Goal: Use online tool/utility: Utilize a website feature to perform a specific function

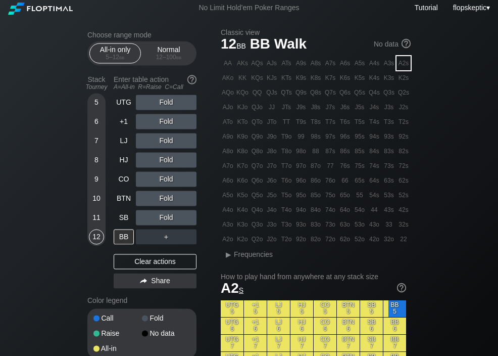
scroll to position [3, 0]
click at [222, 79] on div "AKo" at bounding box center [228, 78] width 14 height 14
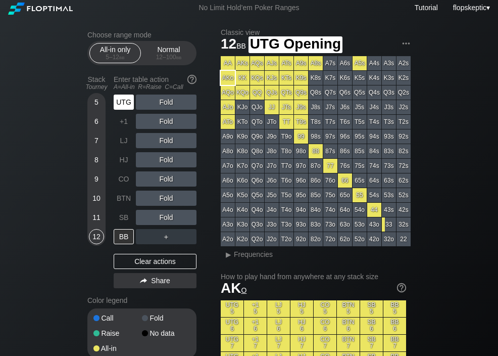
click at [129, 107] on div "UTG" at bounding box center [124, 101] width 20 height 15
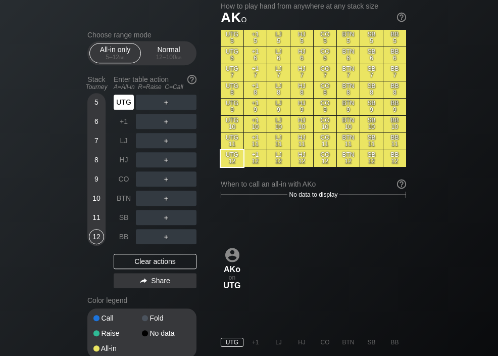
scroll to position [273, 0]
click at [124, 125] on div "+1" at bounding box center [124, 121] width 20 height 15
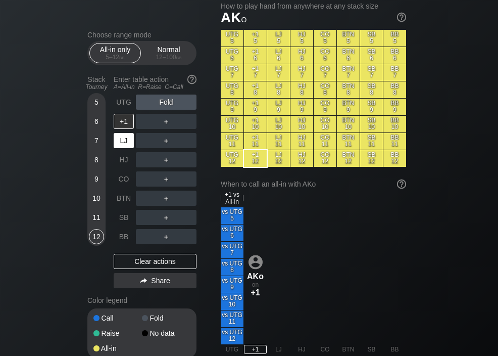
click at [121, 144] on div "LJ" at bounding box center [124, 140] width 20 height 15
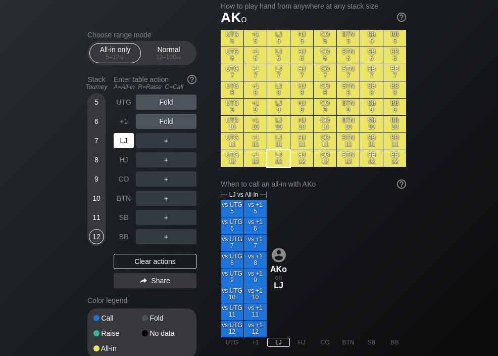
click at [120, 160] on div "HJ" at bounding box center [124, 159] width 20 height 15
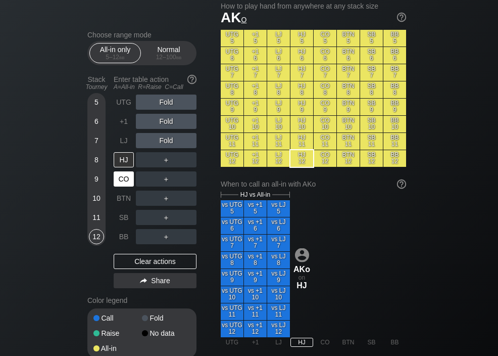
click at [123, 179] on div "CO" at bounding box center [124, 178] width 20 height 15
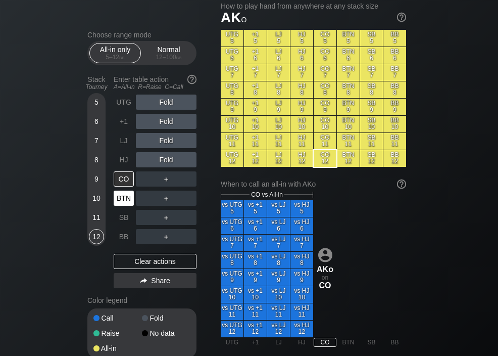
click at [123, 200] on div "BTN" at bounding box center [124, 197] width 20 height 15
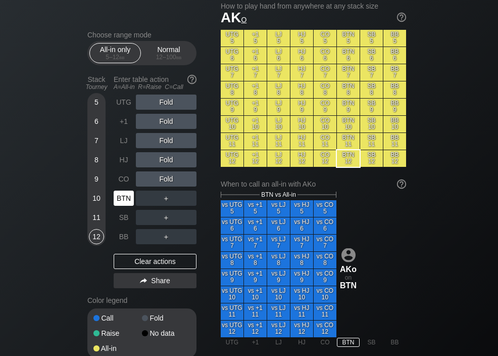
click at [122, 219] on div "SB" at bounding box center [124, 217] width 20 height 15
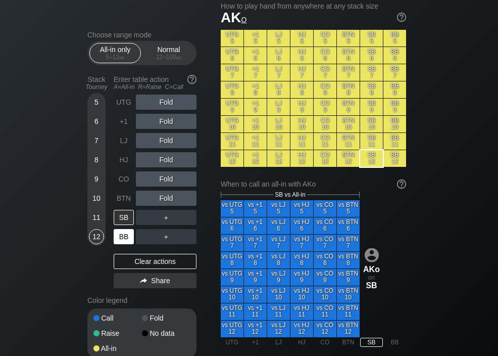
click at [122, 236] on div "BB" at bounding box center [124, 236] width 20 height 15
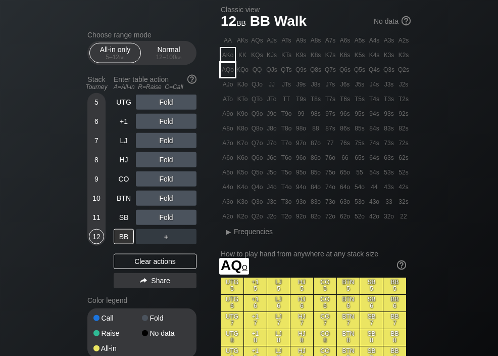
scroll to position [26, 0]
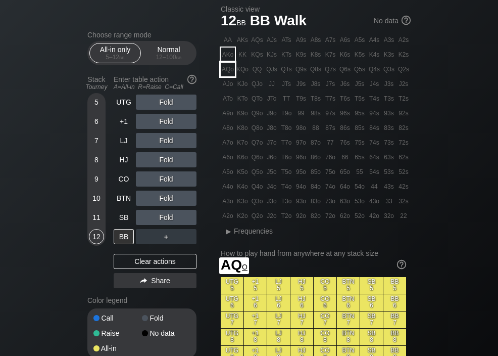
click at [228, 72] on div "AQo" at bounding box center [228, 69] width 14 height 14
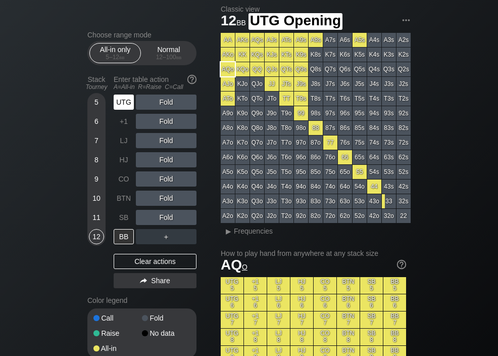
click at [124, 107] on div "UTG" at bounding box center [124, 101] width 20 height 15
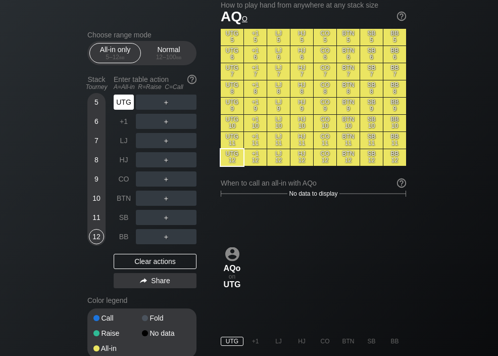
scroll to position [274, 0]
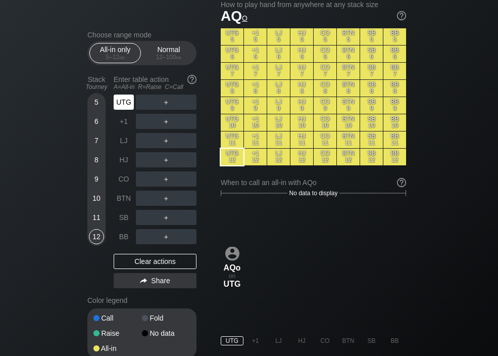
click at [122, 123] on div "+1" at bounding box center [124, 121] width 20 height 15
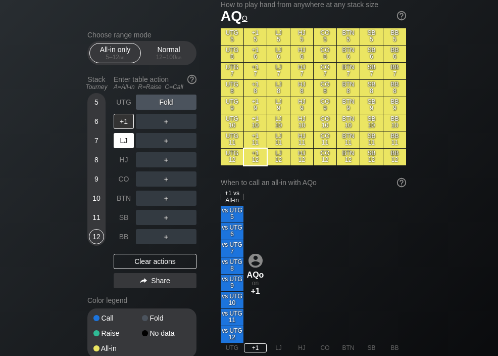
click at [121, 140] on div "LJ" at bounding box center [124, 140] width 20 height 15
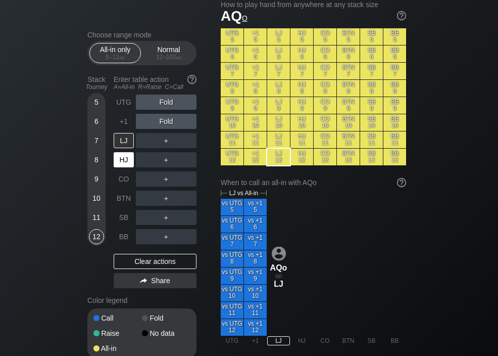
click at [121, 161] on div "HJ" at bounding box center [124, 159] width 20 height 15
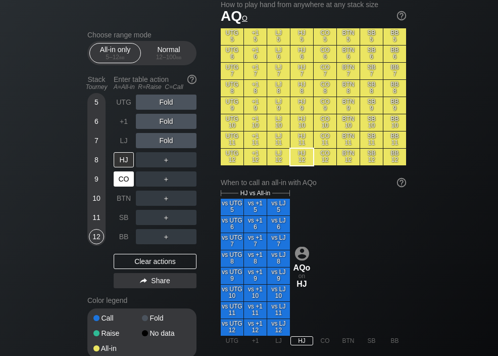
click at [123, 179] on div "CO" at bounding box center [124, 178] width 20 height 15
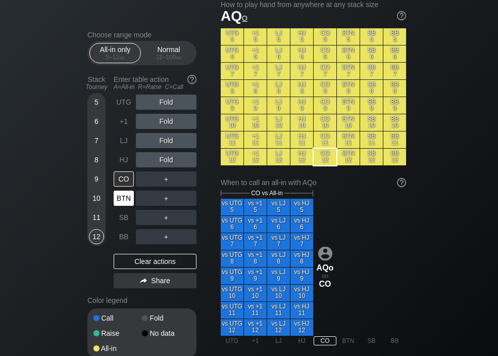
click at [125, 200] on div "BTN" at bounding box center [124, 197] width 20 height 15
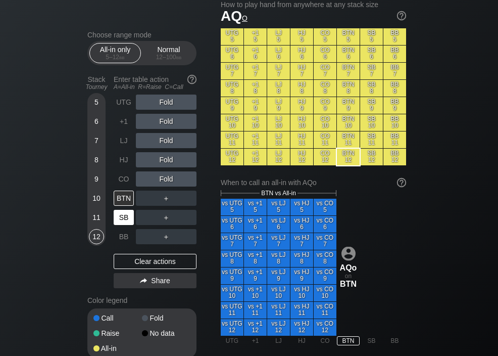
click at [120, 219] on div "SB" at bounding box center [124, 217] width 20 height 15
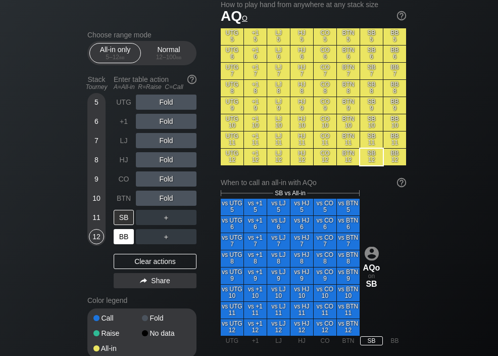
click at [122, 235] on div "BB" at bounding box center [124, 236] width 20 height 15
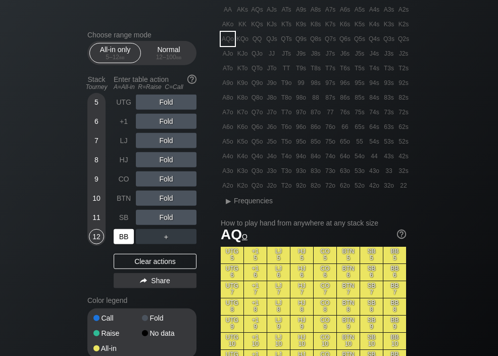
scroll to position [55, 0]
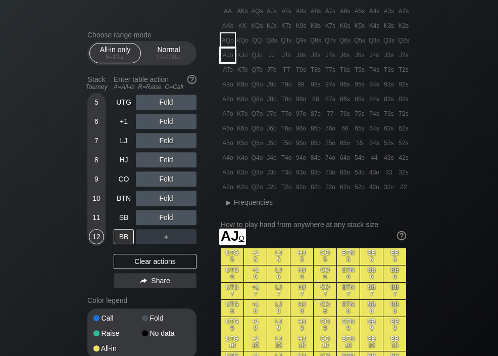
click at [223, 57] on div "AJo" at bounding box center [228, 55] width 14 height 14
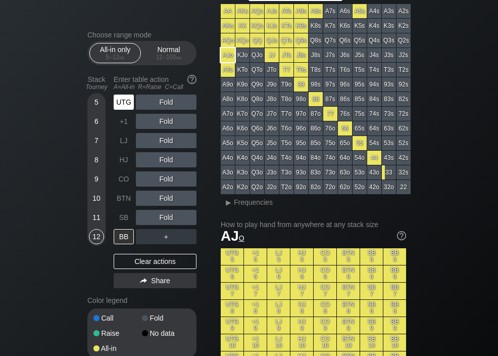
click at [123, 104] on div "UTG" at bounding box center [124, 101] width 20 height 15
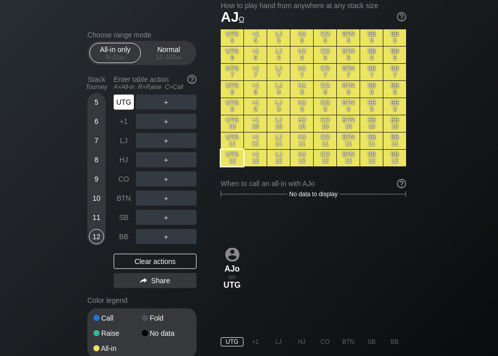
scroll to position [274, 0]
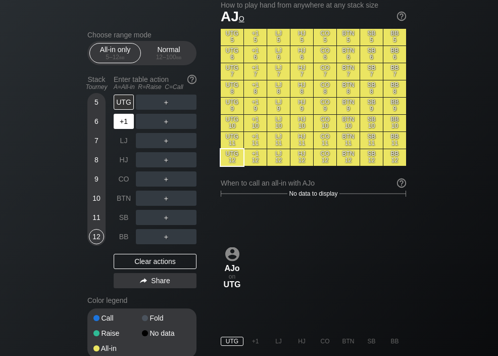
click at [121, 129] on div "+1" at bounding box center [124, 121] width 20 height 15
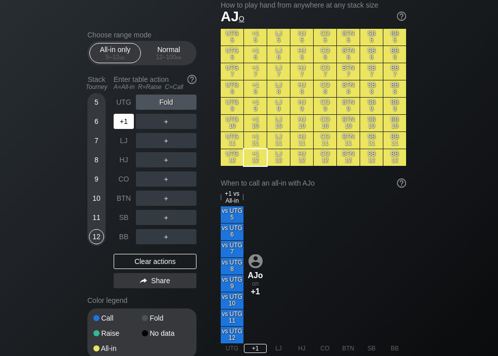
click at [123, 140] on div "LJ" at bounding box center [124, 140] width 20 height 15
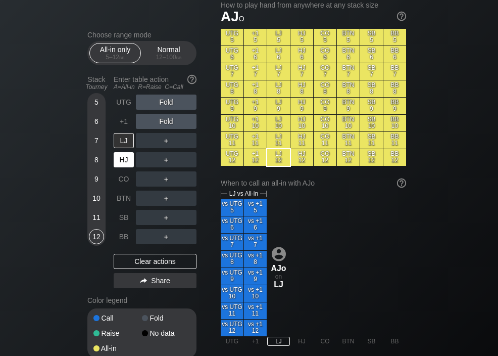
click at [122, 162] on div "HJ" at bounding box center [124, 159] width 20 height 15
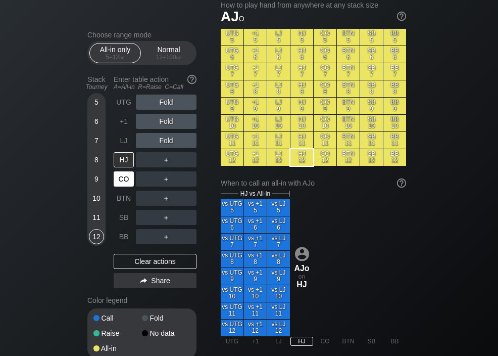
click at [124, 179] on div "CO" at bounding box center [124, 178] width 20 height 15
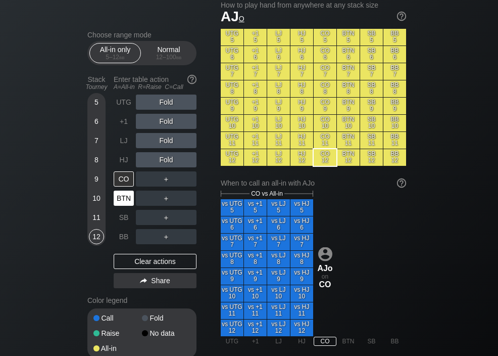
click at [125, 196] on div "BTN" at bounding box center [124, 197] width 20 height 15
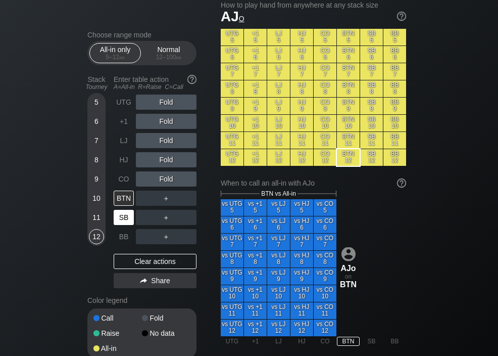
click at [124, 215] on div "SB" at bounding box center [124, 217] width 20 height 15
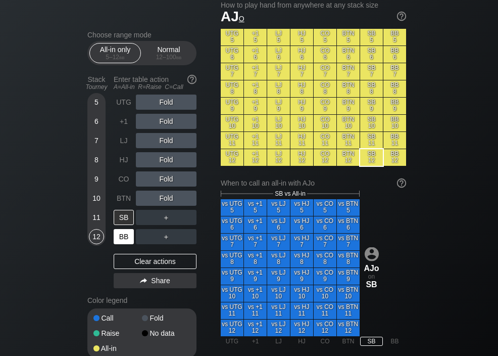
click at [122, 235] on div "BB" at bounding box center [124, 236] width 20 height 15
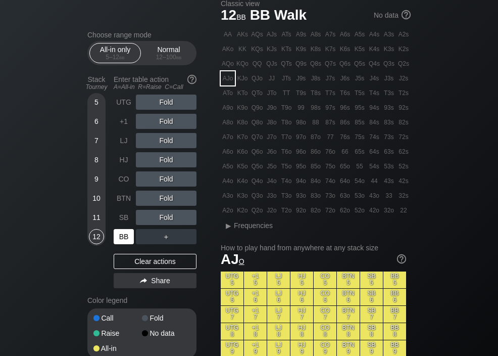
scroll to position [32, 0]
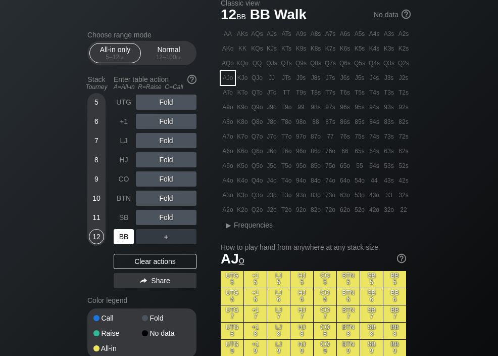
click at [225, 95] on div "ATo" at bounding box center [228, 92] width 14 height 14
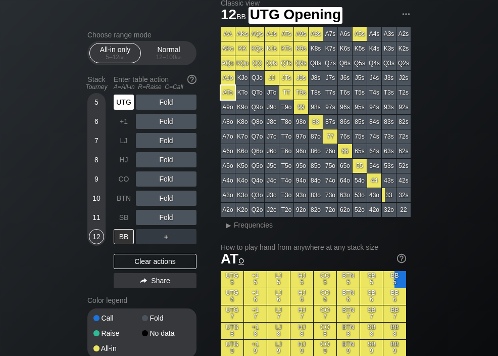
click at [124, 105] on div "UTG" at bounding box center [124, 101] width 20 height 15
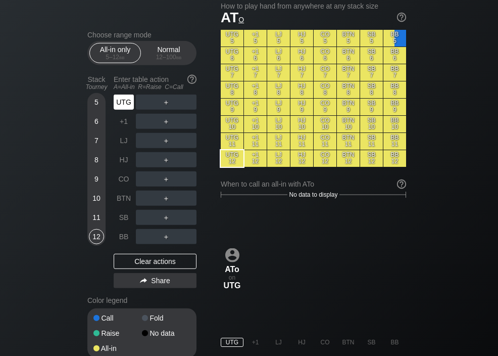
scroll to position [273, 0]
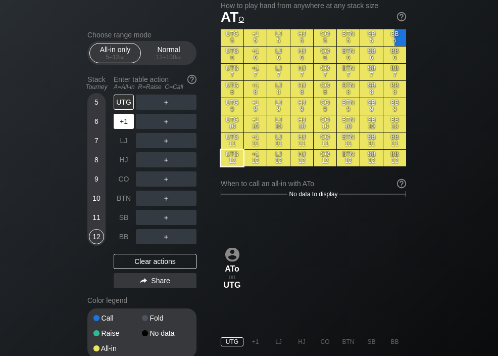
click at [122, 129] on div "+1" at bounding box center [124, 121] width 20 height 15
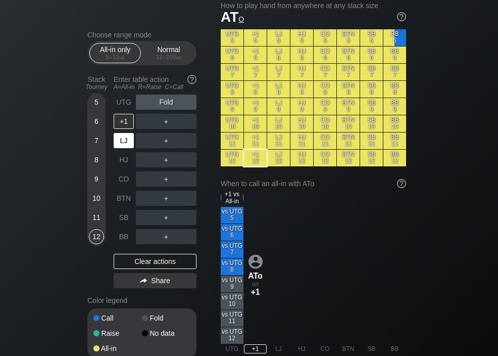
click at [123, 142] on div "LJ" at bounding box center [124, 140] width 20 height 15
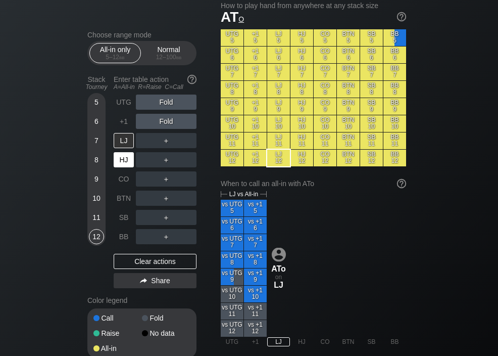
click at [123, 160] on div "HJ" at bounding box center [124, 159] width 20 height 15
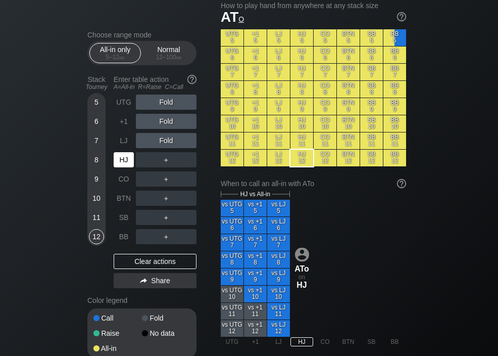
click at [120, 178] on div "CO" at bounding box center [124, 178] width 20 height 15
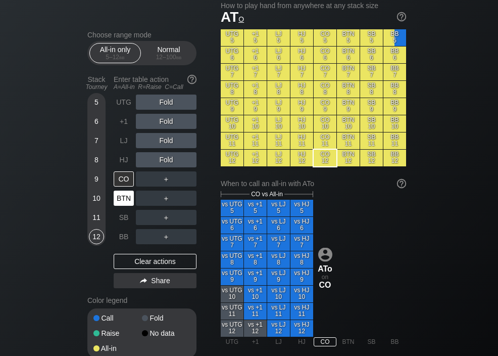
click at [125, 200] on div "BTN" at bounding box center [124, 197] width 20 height 15
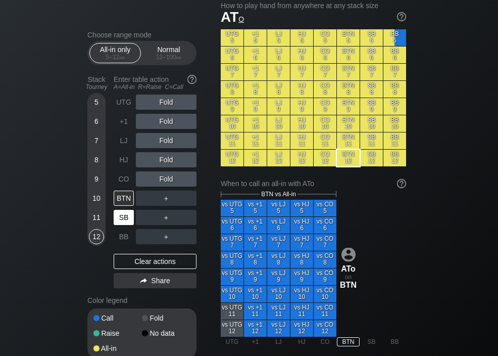
click at [123, 217] on div "SB" at bounding box center [124, 217] width 20 height 15
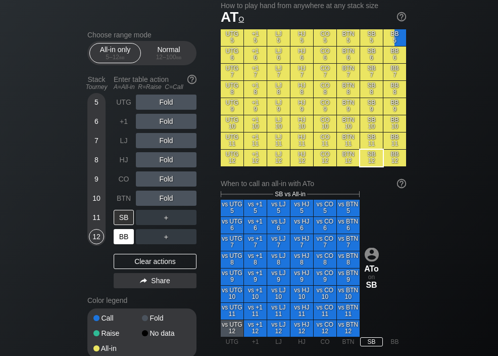
click at [123, 236] on div "BB" at bounding box center [124, 236] width 20 height 15
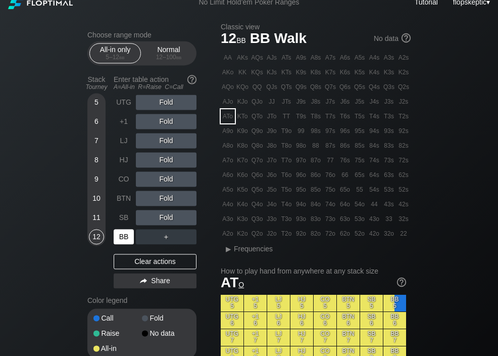
scroll to position [8, 0]
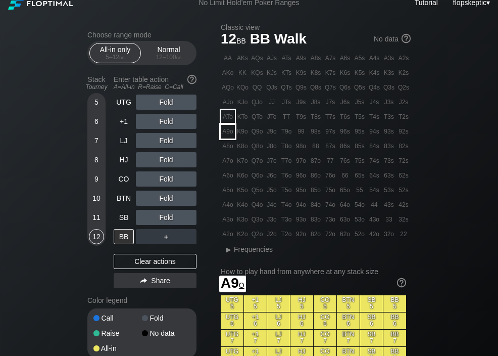
click at [224, 136] on div "A9o" at bounding box center [228, 131] width 14 height 14
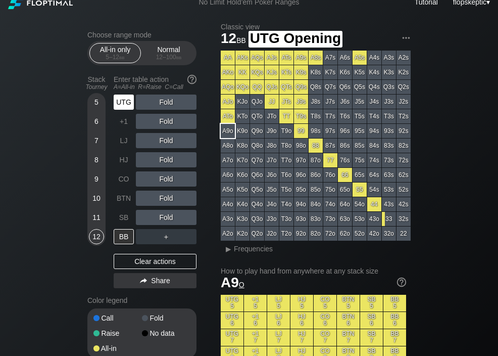
click at [124, 108] on div "UTG" at bounding box center [124, 101] width 20 height 15
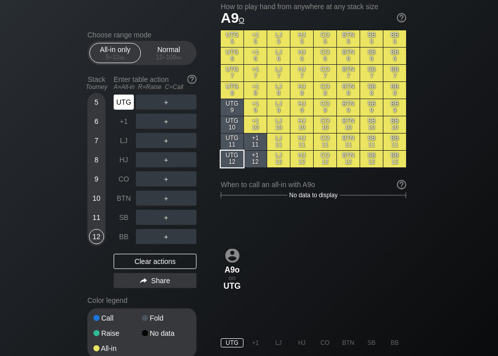
scroll to position [273, 0]
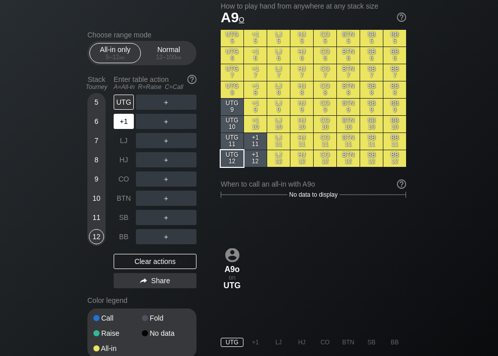
click at [123, 123] on div "+1" at bounding box center [124, 121] width 20 height 15
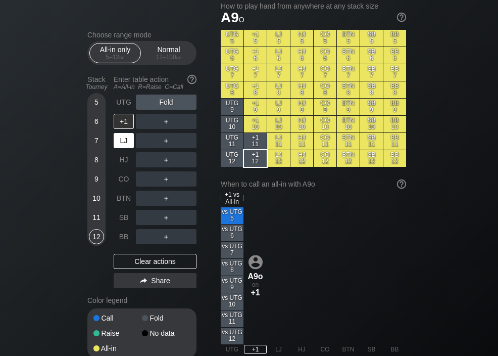
click at [120, 141] on div "LJ" at bounding box center [124, 140] width 20 height 15
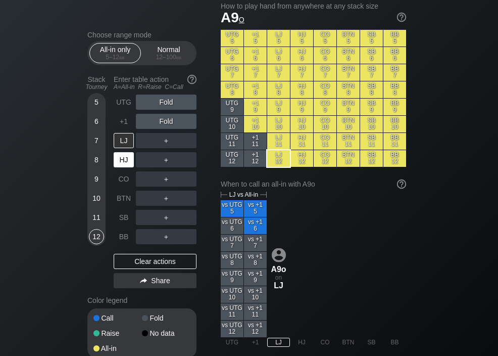
click at [122, 163] on div "HJ" at bounding box center [124, 159] width 20 height 15
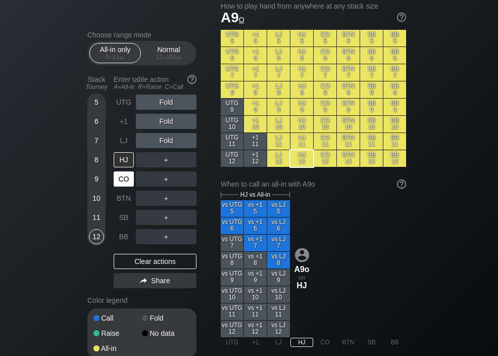
click at [122, 180] on div "CO" at bounding box center [124, 178] width 20 height 15
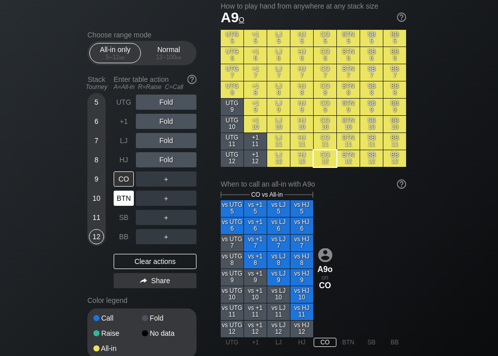
click at [124, 199] on div "BTN" at bounding box center [124, 197] width 20 height 15
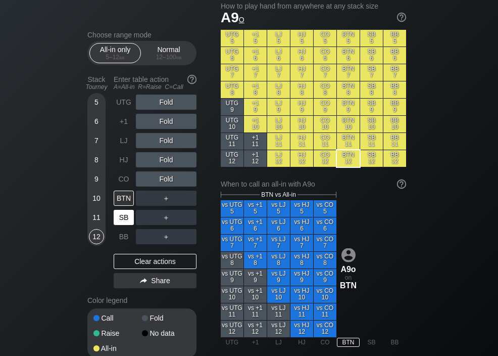
click at [126, 217] on div "SB" at bounding box center [124, 217] width 20 height 15
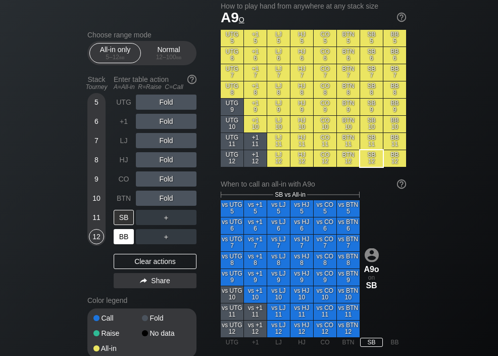
click at [124, 235] on div "BB" at bounding box center [124, 236] width 20 height 15
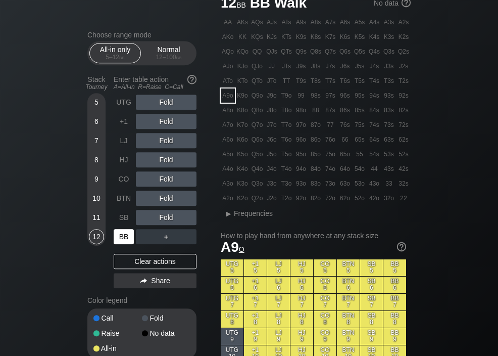
scroll to position [43, 0]
click at [224, 112] on div "A8o" at bounding box center [228, 110] width 14 height 14
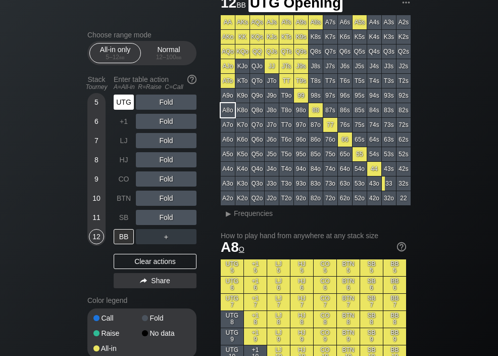
click at [124, 105] on div "UTG" at bounding box center [124, 101] width 20 height 15
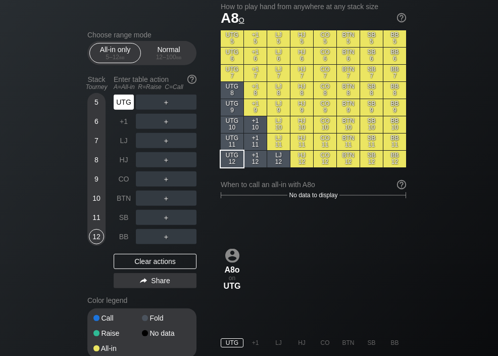
scroll to position [273, 0]
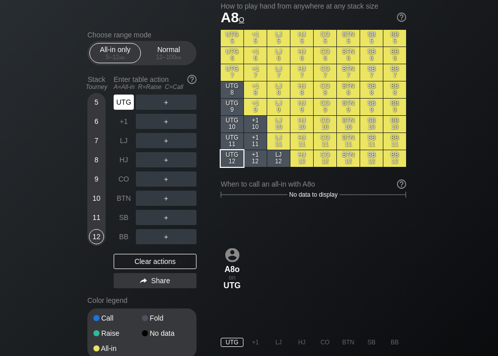
click at [123, 128] on div "+1" at bounding box center [124, 121] width 20 height 15
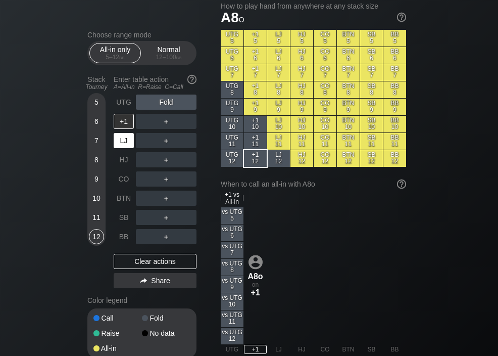
click at [123, 141] on div "LJ" at bounding box center [124, 140] width 20 height 15
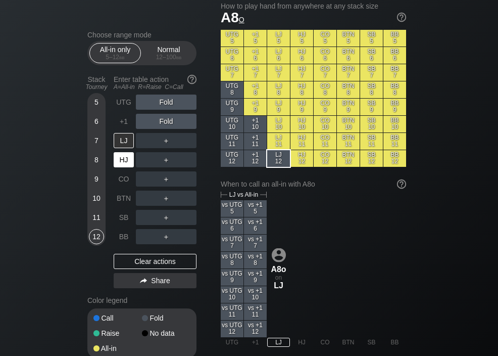
click at [124, 160] on div "HJ" at bounding box center [124, 159] width 20 height 15
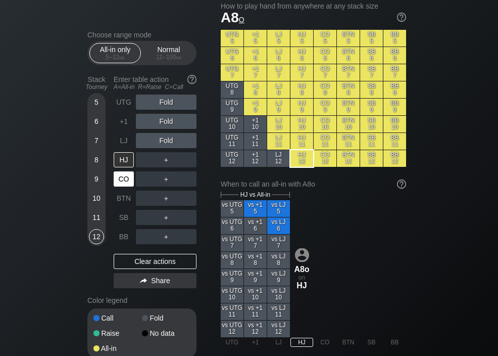
click at [124, 181] on div "CO" at bounding box center [124, 178] width 20 height 15
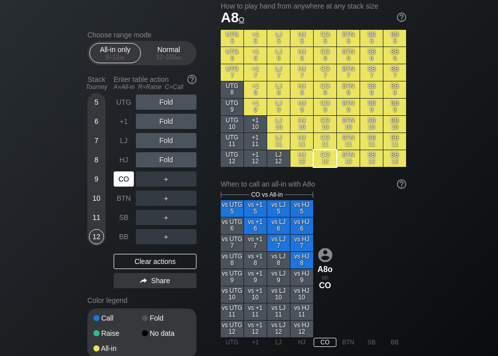
click at [122, 197] on div "BTN" at bounding box center [124, 197] width 20 height 15
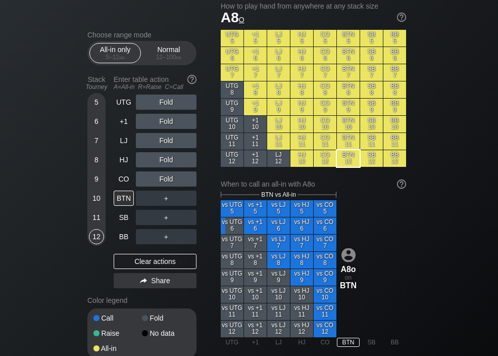
click at [122, 220] on div "SB" at bounding box center [124, 217] width 20 height 15
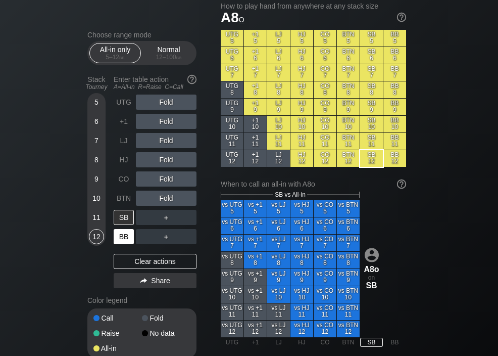
click at [119, 236] on div "BB" at bounding box center [124, 236] width 20 height 15
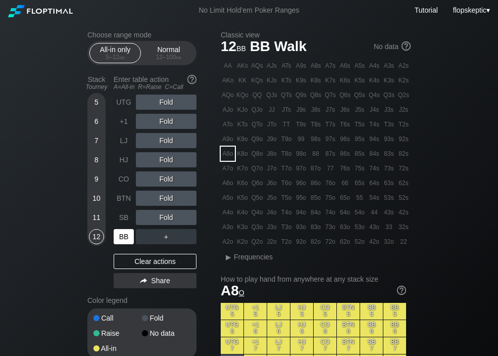
click at [233, 172] on div "A7o" at bounding box center [228, 168] width 14 height 14
click at [229, 169] on div "A7o" at bounding box center [228, 168] width 14 height 14
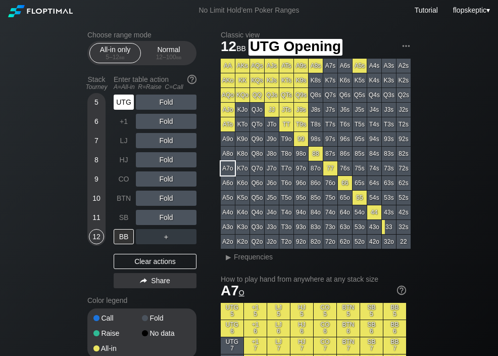
click at [128, 101] on div "UTG" at bounding box center [124, 101] width 20 height 15
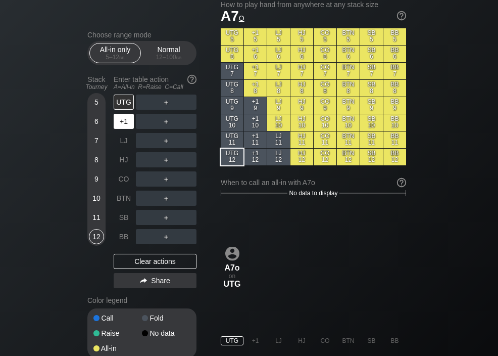
scroll to position [275, 0]
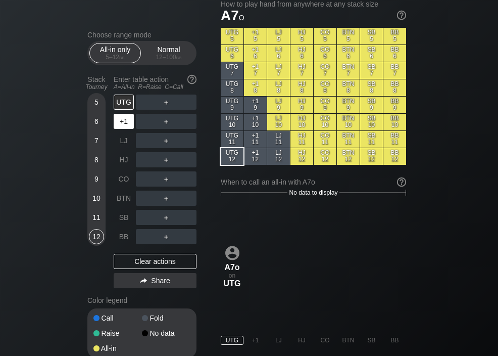
click at [122, 125] on div "+1" at bounding box center [124, 121] width 20 height 15
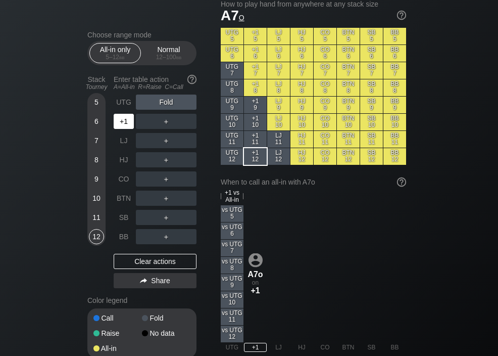
click at [121, 144] on div "LJ" at bounding box center [124, 140] width 20 height 15
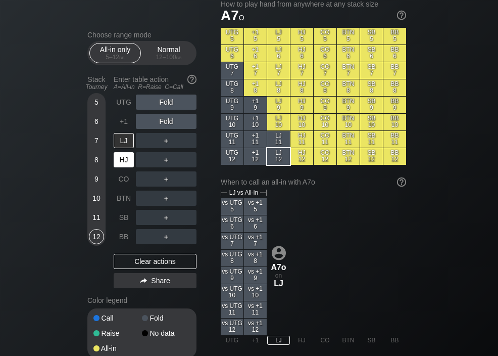
click at [122, 162] on div "HJ" at bounding box center [124, 159] width 20 height 15
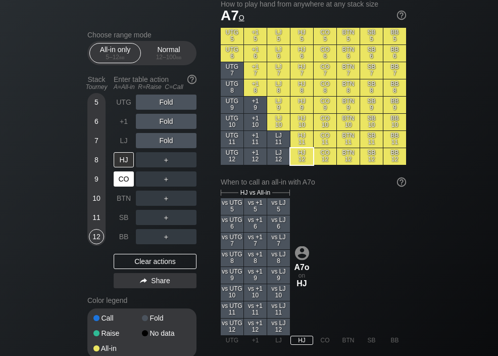
click at [123, 181] on div "CO" at bounding box center [124, 178] width 20 height 15
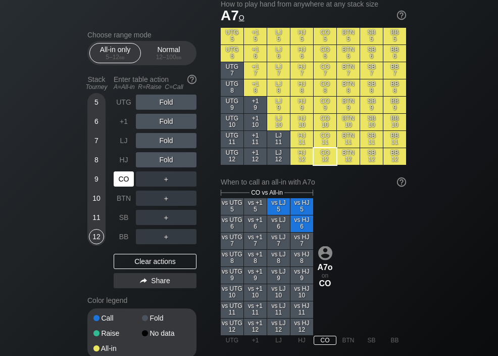
click at [123, 200] on div "BTN" at bounding box center [124, 197] width 20 height 15
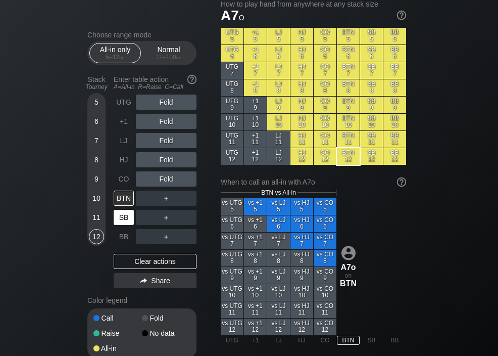
click at [121, 216] on div "SB" at bounding box center [124, 217] width 20 height 15
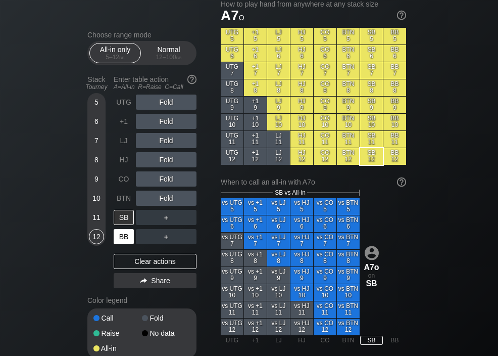
click at [123, 231] on div "BB" at bounding box center [125, 236] width 22 height 19
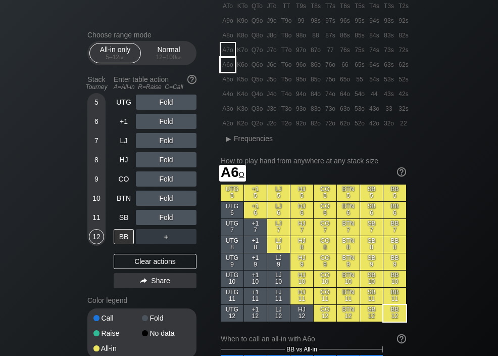
scroll to position [118, 0]
click at [226, 66] on div "A6o" at bounding box center [228, 65] width 14 height 14
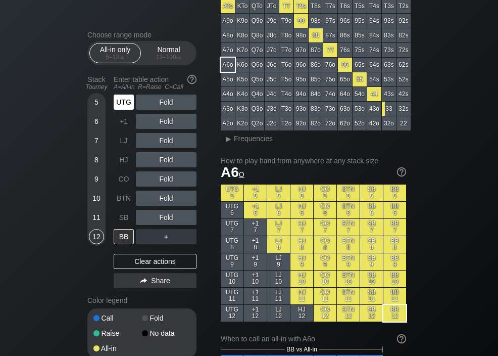
click at [122, 101] on div "UTG" at bounding box center [124, 101] width 20 height 15
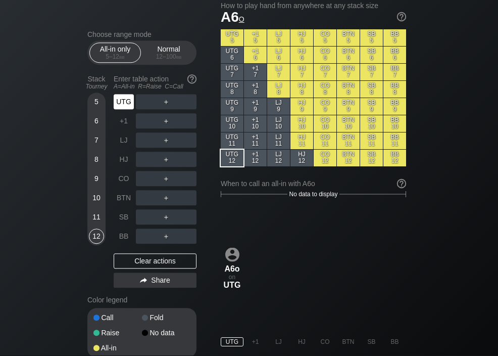
scroll to position [273, 0]
click at [125, 128] on div "+1" at bounding box center [124, 121] width 20 height 15
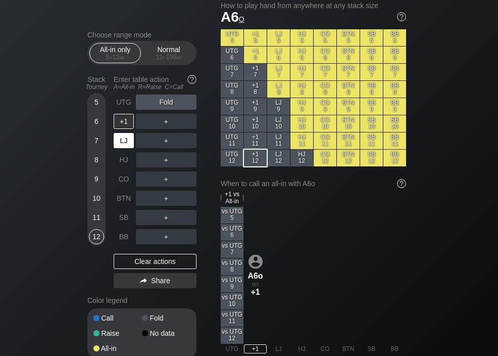
click at [124, 143] on div "LJ" at bounding box center [124, 140] width 20 height 15
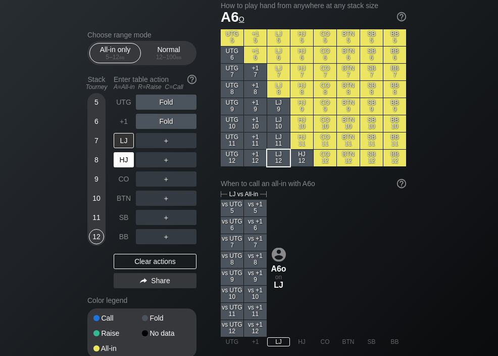
click at [123, 164] on div "HJ" at bounding box center [124, 159] width 20 height 15
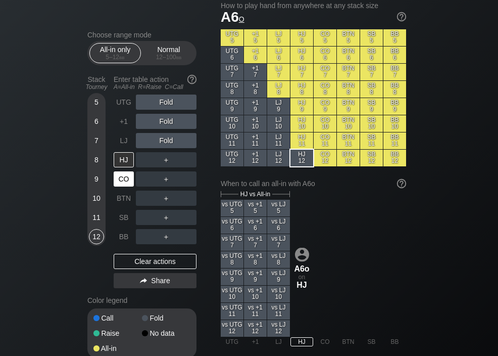
click at [122, 182] on div "CO" at bounding box center [124, 178] width 20 height 15
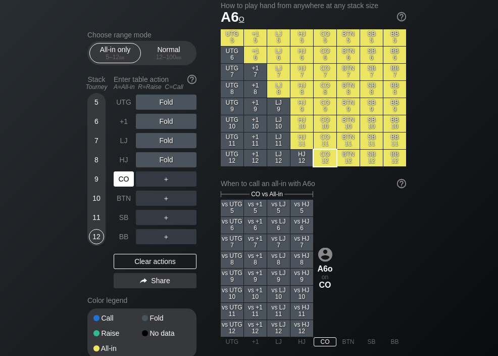
click at [126, 200] on div "BTN" at bounding box center [124, 197] width 20 height 15
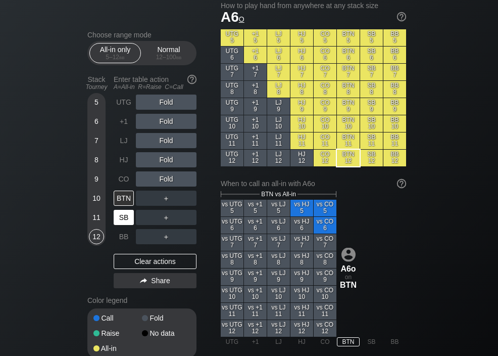
click at [124, 221] on div "SB" at bounding box center [124, 217] width 20 height 15
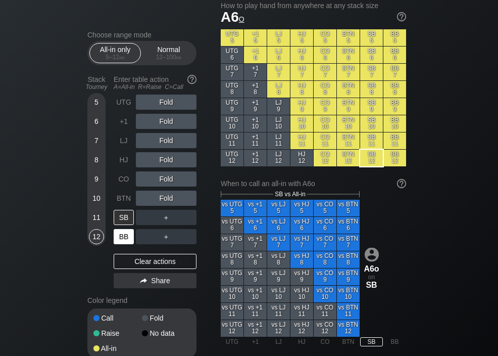
click at [123, 234] on div "BB" at bounding box center [124, 236] width 20 height 15
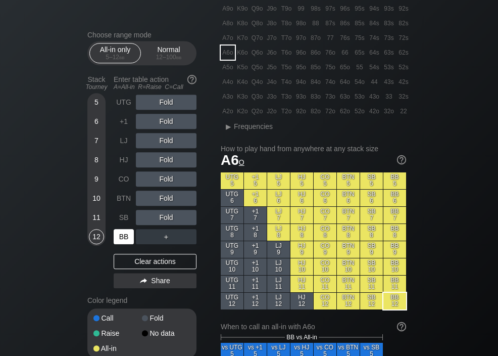
scroll to position [130, 0]
click at [226, 69] on div "A5o" at bounding box center [228, 67] width 14 height 14
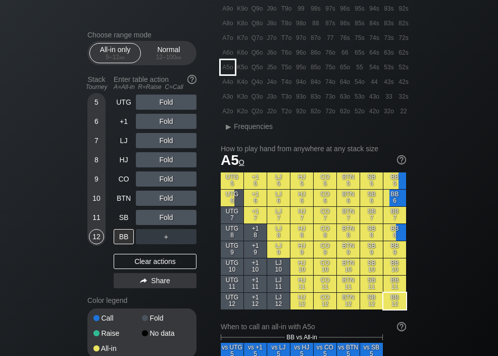
click at [117, 109] on div "UTG" at bounding box center [124, 101] width 20 height 15
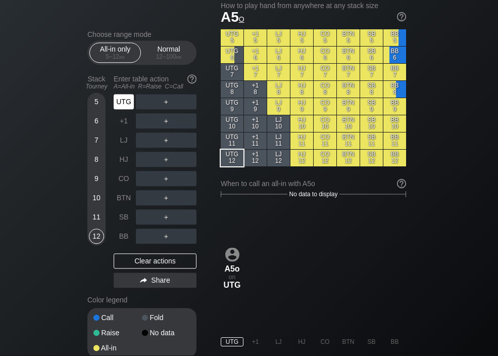
scroll to position [273, 0]
click at [124, 127] on div "+1" at bounding box center [124, 121] width 20 height 15
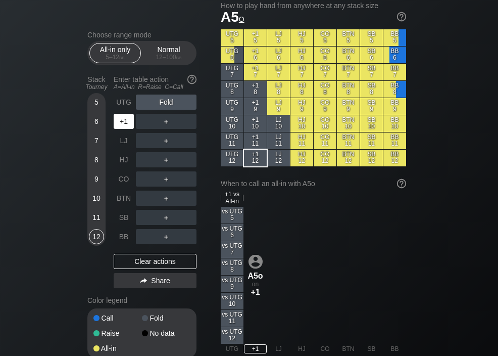
click at [124, 142] on div "LJ" at bounding box center [124, 140] width 20 height 15
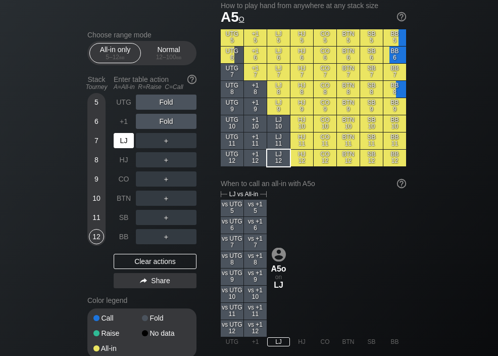
click at [122, 161] on div "HJ" at bounding box center [124, 159] width 20 height 15
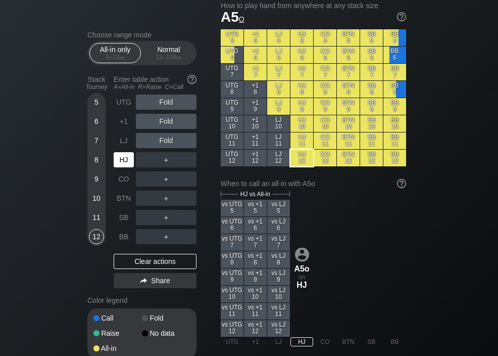
click at [123, 181] on div "CO" at bounding box center [124, 178] width 20 height 15
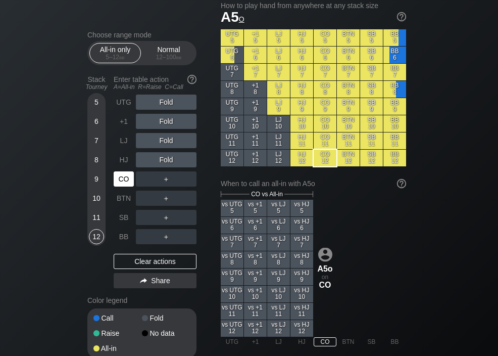
click at [123, 199] on div "BTN" at bounding box center [124, 197] width 20 height 15
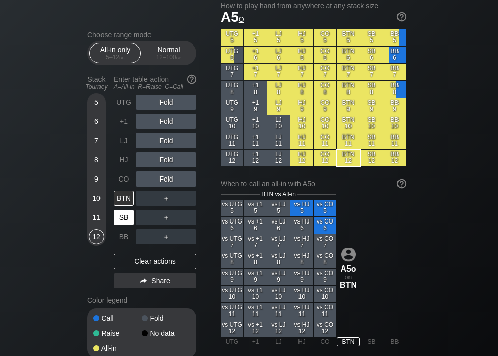
click at [124, 217] on div "SB" at bounding box center [124, 217] width 20 height 15
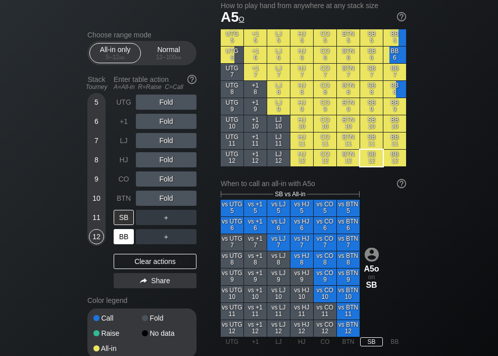
click at [124, 237] on div "BB" at bounding box center [124, 236] width 20 height 15
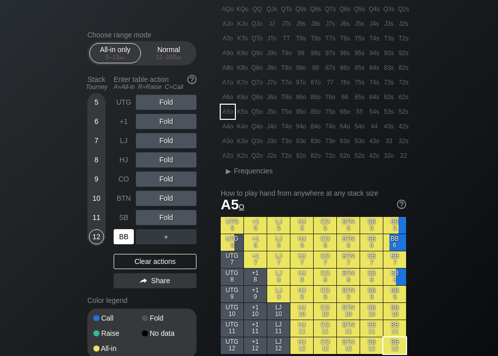
scroll to position [85, 0]
click at [224, 128] on div "A4o" at bounding box center [228, 127] width 14 height 14
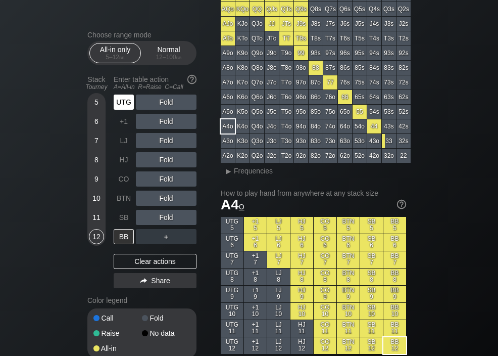
click at [120, 103] on div "UTG" at bounding box center [124, 101] width 20 height 15
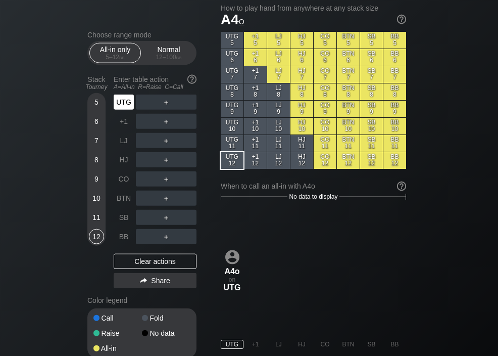
scroll to position [271, 0]
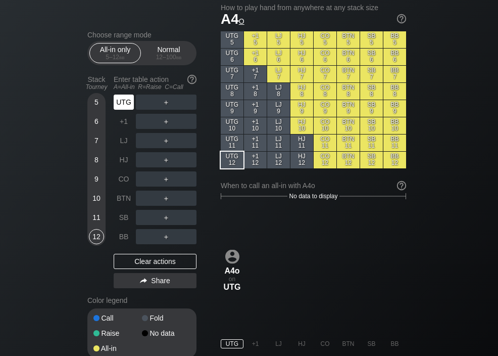
click at [123, 128] on div "+1" at bounding box center [124, 121] width 20 height 15
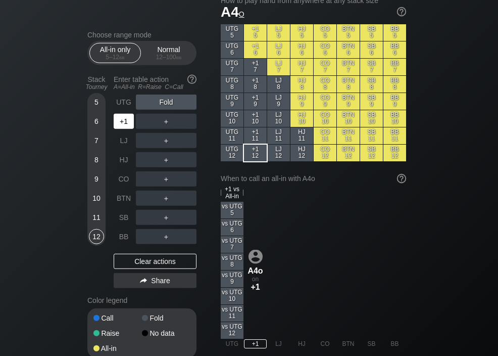
scroll to position [279, 0]
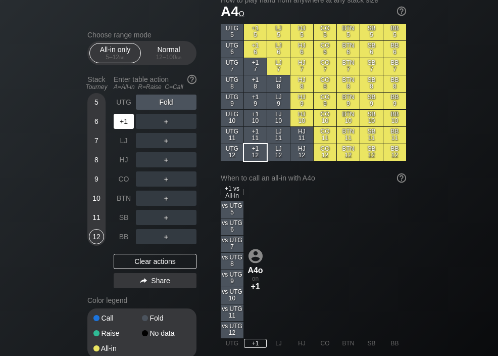
click at [123, 143] on div "LJ" at bounding box center [124, 140] width 20 height 15
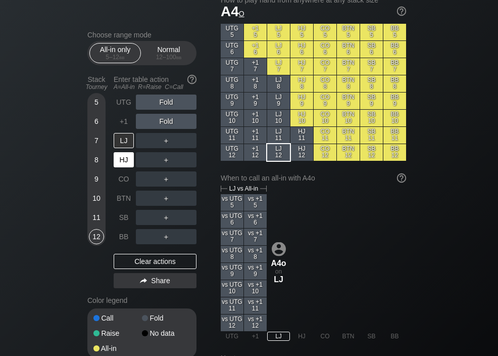
click at [122, 162] on div "HJ" at bounding box center [124, 159] width 20 height 15
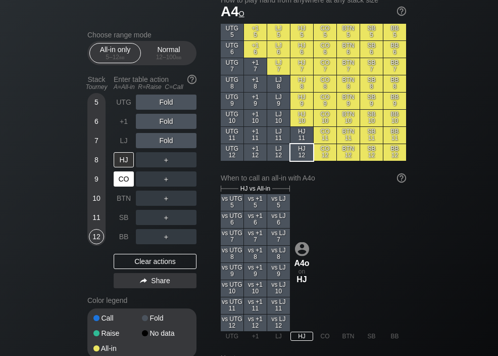
click at [122, 180] on div "CO" at bounding box center [124, 178] width 20 height 15
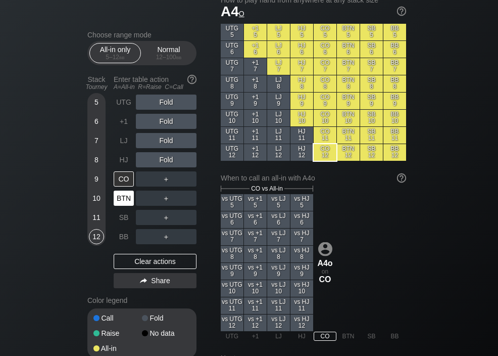
click at [123, 200] on div "BTN" at bounding box center [124, 197] width 20 height 15
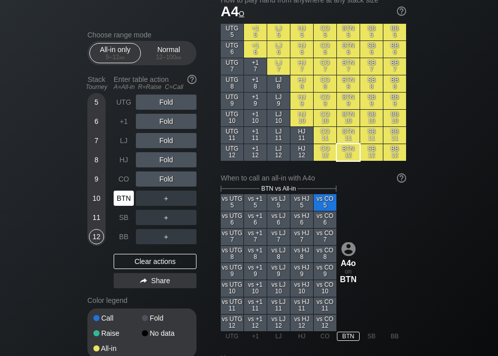
click at [126, 222] on div "SB" at bounding box center [124, 217] width 20 height 15
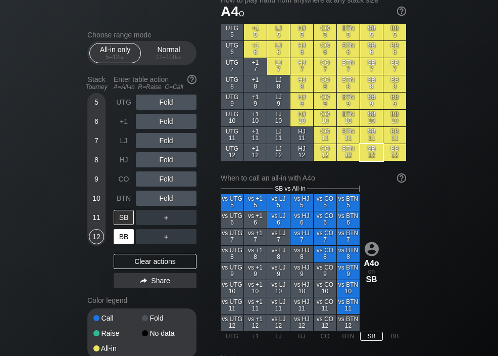
click at [122, 239] on div "BB" at bounding box center [124, 236] width 20 height 15
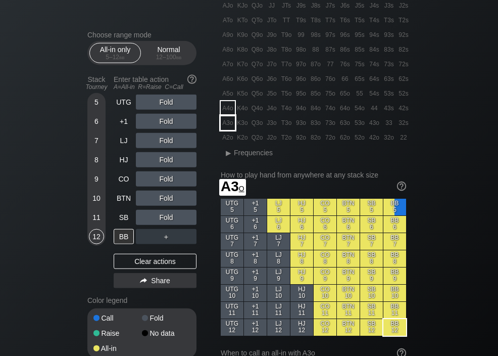
scroll to position [105, 0]
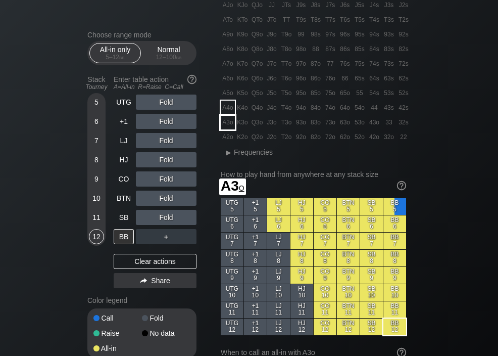
click at [223, 123] on div "A3o" at bounding box center [228, 122] width 14 height 14
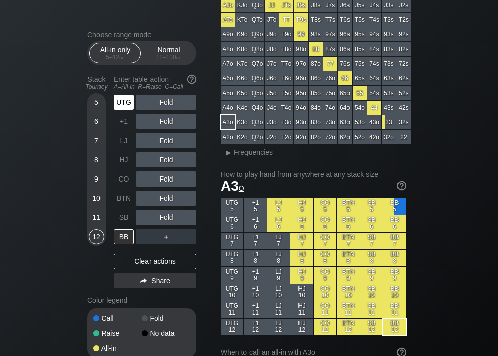
click at [123, 105] on div "UTG" at bounding box center [124, 101] width 20 height 15
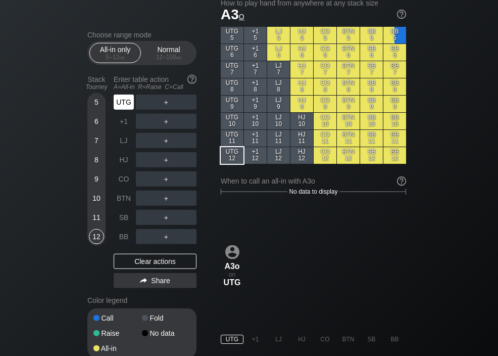
scroll to position [276, 0]
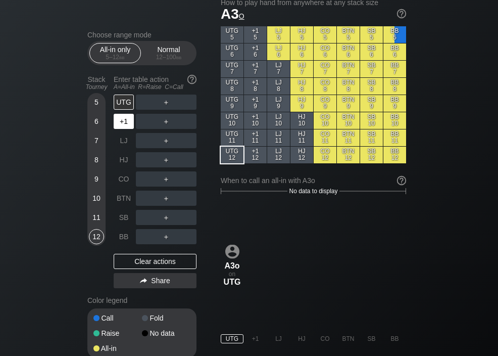
click at [123, 126] on div "+1" at bounding box center [124, 121] width 20 height 15
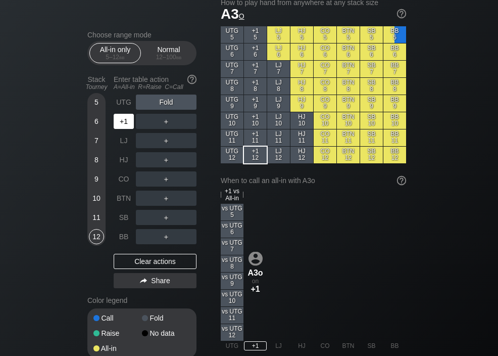
click at [121, 142] on div "LJ" at bounding box center [124, 140] width 20 height 15
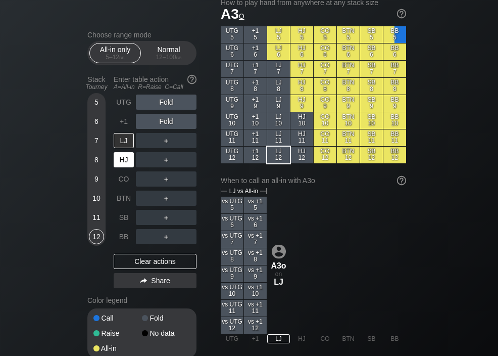
click at [125, 162] on div "HJ" at bounding box center [124, 159] width 20 height 15
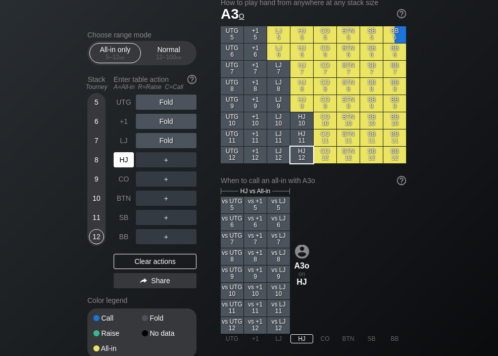
click at [124, 182] on div "CO" at bounding box center [124, 178] width 20 height 15
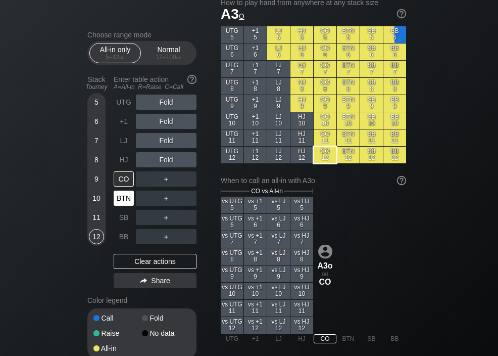
click at [125, 201] on div "BTN" at bounding box center [124, 197] width 20 height 15
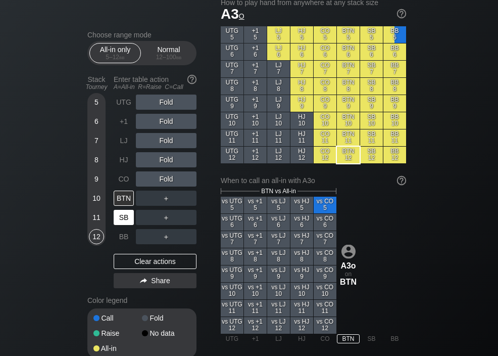
click at [126, 223] on div "SB" at bounding box center [124, 217] width 20 height 15
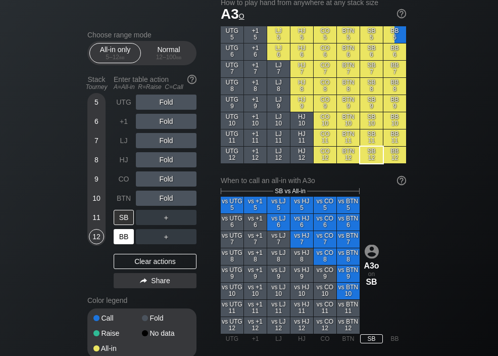
click at [121, 235] on div "BB" at bounding box center [124, 236] width 20 height 15
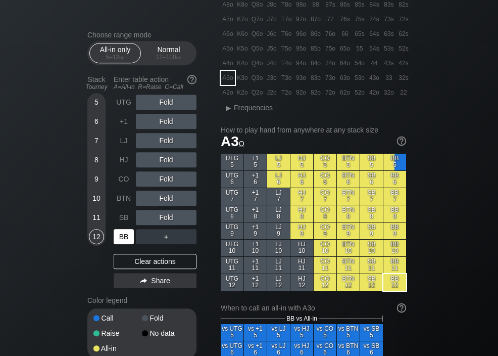
scroll to position [149, 0]
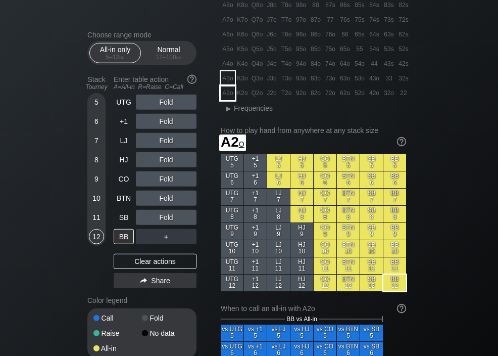
click at [225, 91] on div "A2o" at bounding box center [228, 93] width 14 height 14
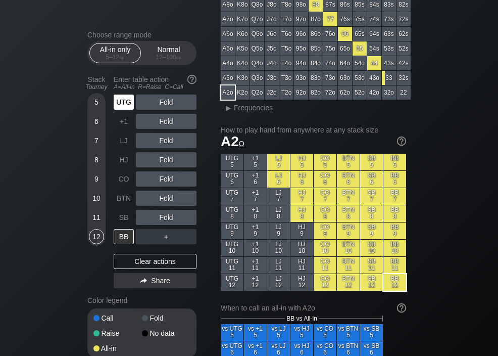
click at [121, 104] on div "UTG" at bounding box center [124, 101] width 20 height 15
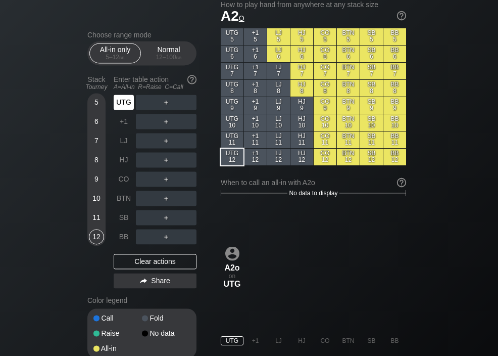
scroll to position [274, 0]
click at [123, 125] on div "+1" at bounding box center [124, 121] width 20 height 15
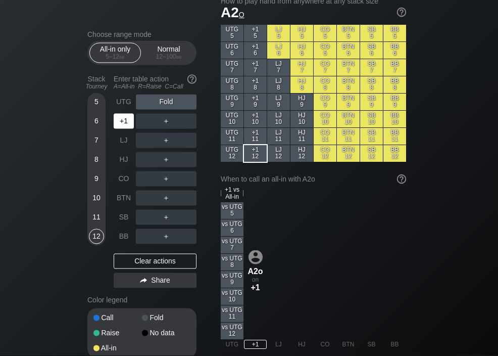
scroll to position [278, 0]
click at [125, 144] on div "LJ" at bounding box center [124, 140] width 20 height 15
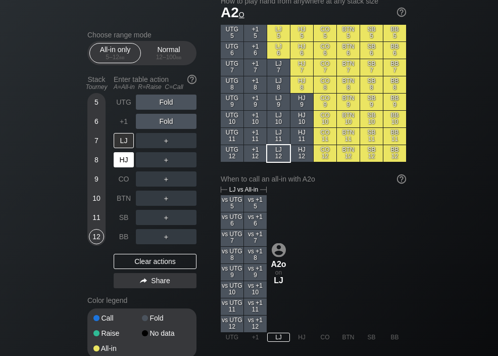
click at [126, 161] on div "HJ" at bounding box center [124, 159] width 20 height 15
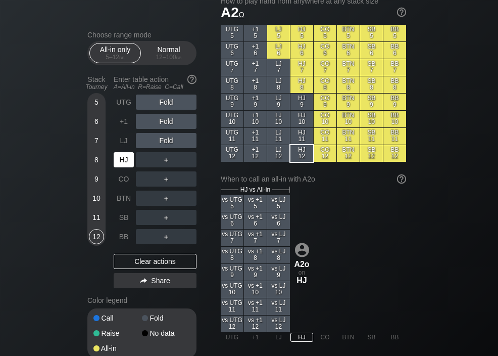
click at [122, 179] on div "CO" at bounding box center [124, 178] width 20 height 15
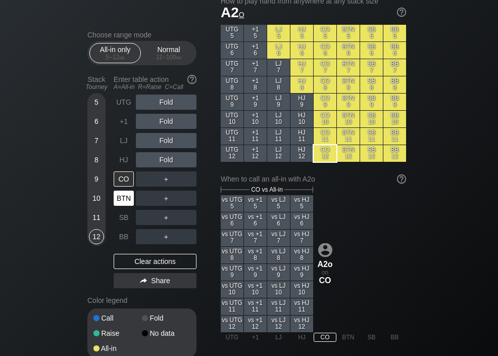
click at [123, 201] on div "BTN" at bounding box center [124, 197] width 20 height 15
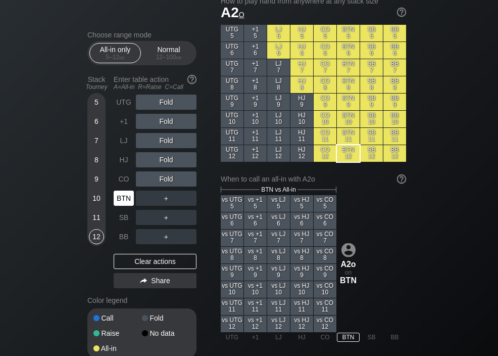
click at [123, 218] on div "SB" at bounding box center [124, 217] width 20 height 15
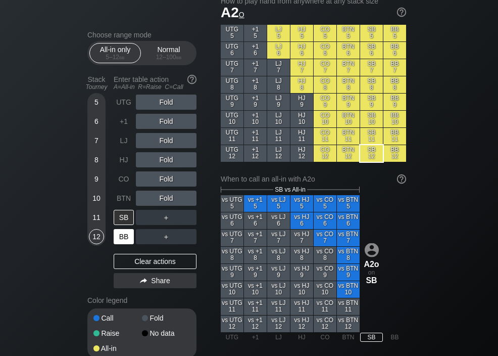
click at [121, 233] on div "BB" at bounding box center [124, 236] width 20 height 15
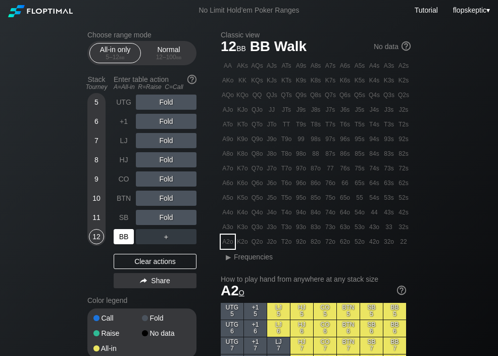
click at [256, 85] on div "KQs" at bounding box center [257, 80] width 14 height 14
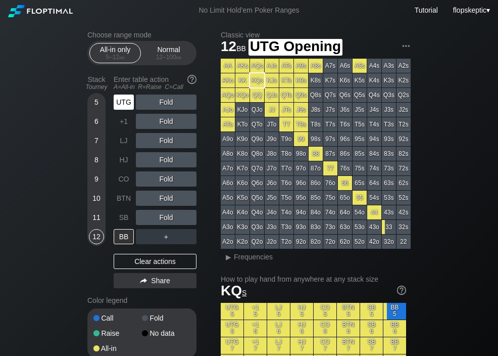
click at [123, 106] on div "UTG" at bounding box center [124, 101] width 20 height 15
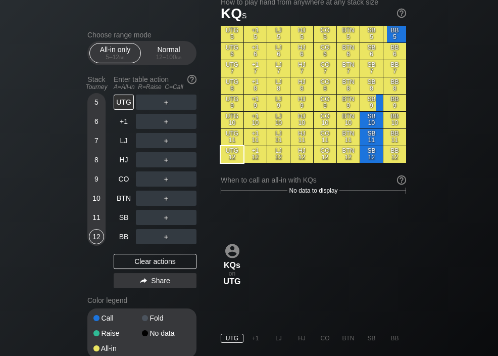
scroll to position [277, 0]
click at [122, 125] on div "+1" at bounding box center [124, 121] width 20 height 15
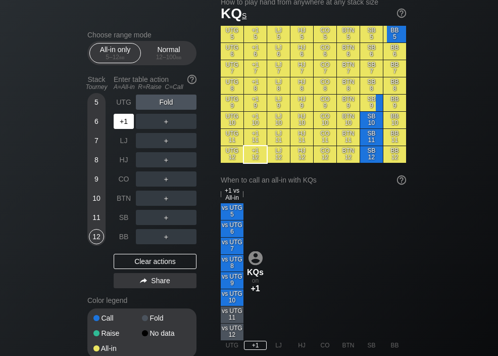
click at [121, 144] on div "LJ" at bounding box center [124, 140] width 20 height 15
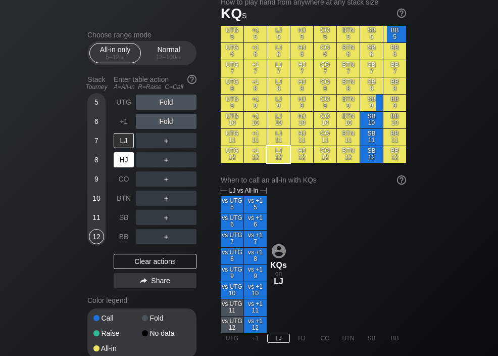
click at [123, 163] on div "HJ" at bounding box center [124, 159] width 20 height 15
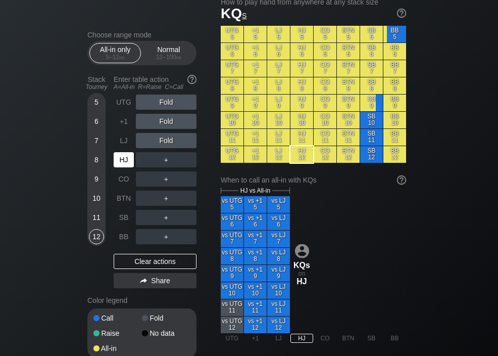
click at [125, 181] on div "CO" at bounding box center [124, 178] width 20 height 15
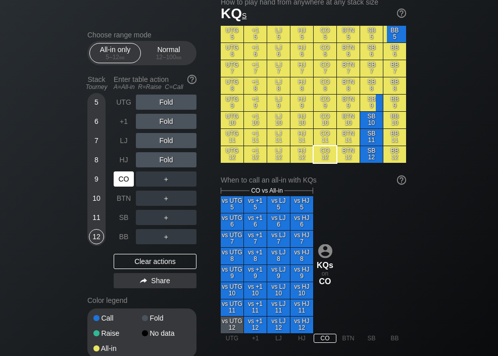
click at [123, 199] on div "BTN" at bounding box center [124, 197] width 20 height 15
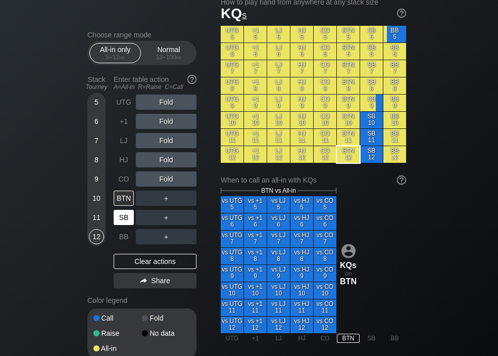
click at [123, 219] on div "SB" at bounding box center [124, 217] width 20 height 15
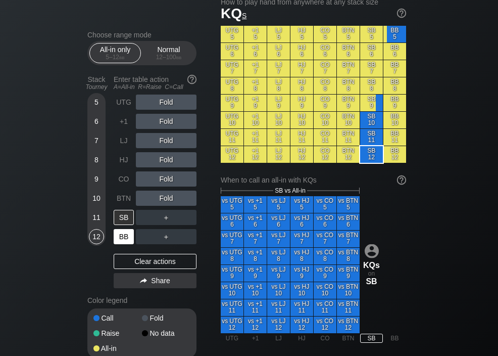
click at [122, 237] on div "BB" at bounding box center [124, 236] width 20 height 15
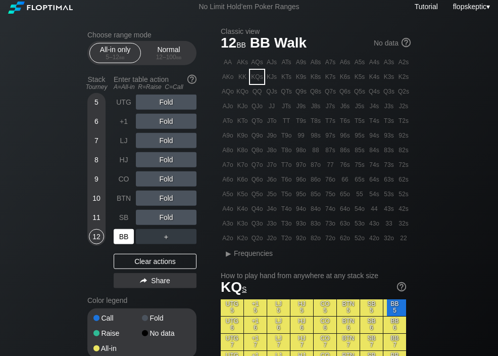
scroll to position [4, 0]
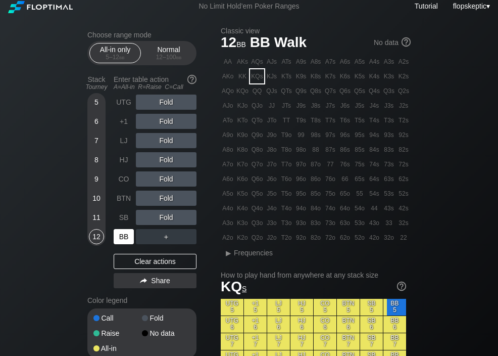
click at [272, 76] on div "KJs" at bounding box center [272, 76] width 14 height 14
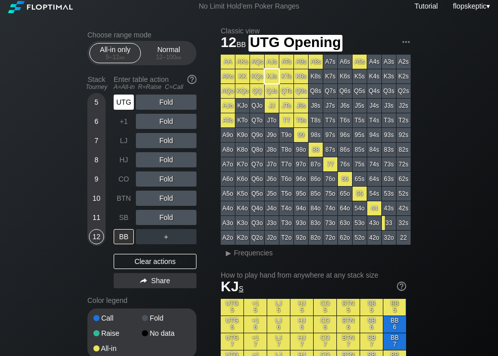
click at [123, 107] on div "UTG" at bounding box center [124, 101] width 20 height 15
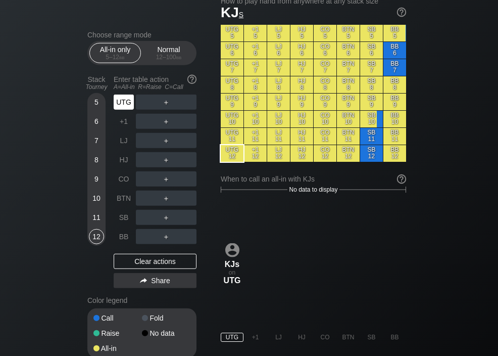
scroll to position [278, 0]
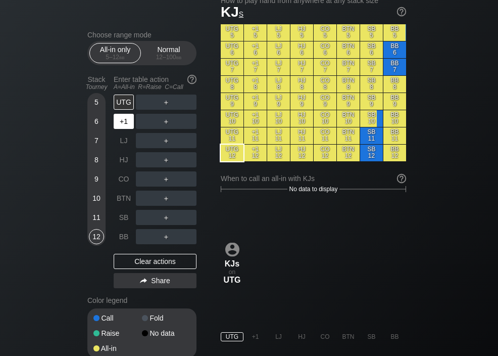
click at [122, 126] on div "+1" at bounding box center [124, 121] width 20 height 15
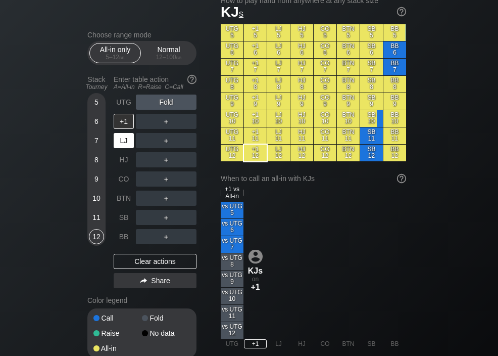
click at [119, 144] on div "LJ" at bounding box center [124, 140] width 20 height 15
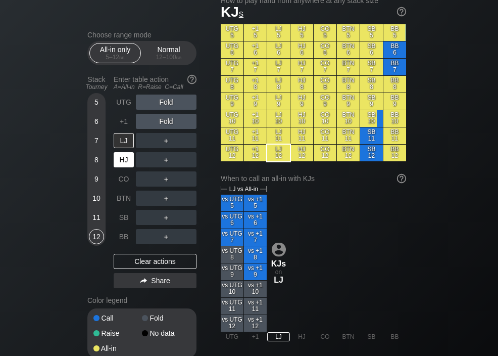
click at [121, 164] on div "HJ" at bounding box center [124, 159] width 20 height 15
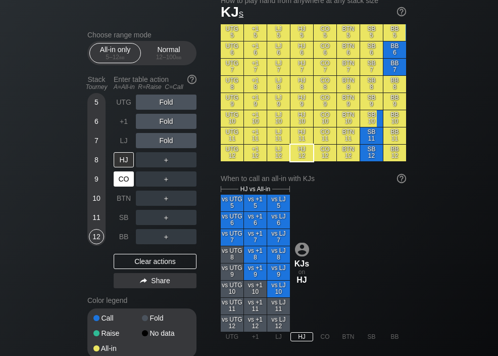
click at [123, 182] on div "CO" at bounding box center [124, 178] width 20 height 15
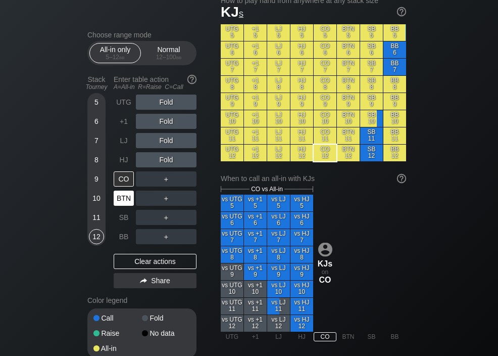
click at [124, 202] on div "BTN" at bounding box center [124, 197] width 20 height 15
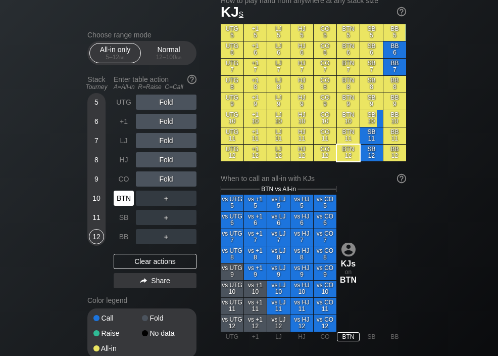
click at [123, 222] on div "SB" at bounding box center [124, 217] width 20 height 15
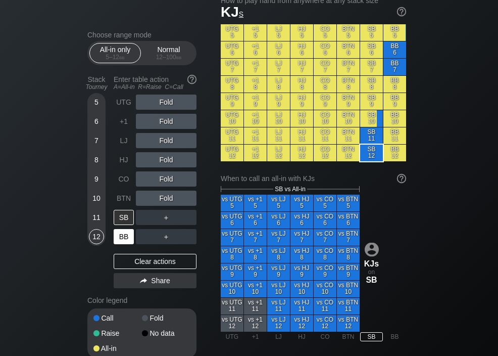
click at [122, 238] on div "BB" at bounding box center [124, 236] width 20 height 15
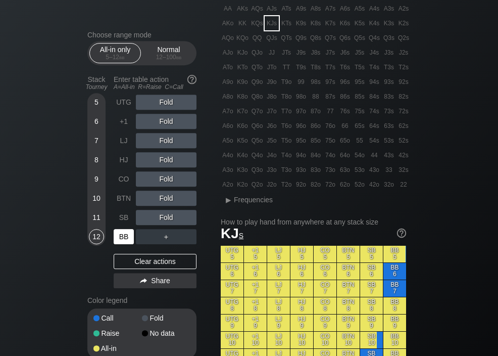
scroll to position [57, 0]
click at [294, 29] on div "K9s" at bounding box center [301, 23] width 14 height 14
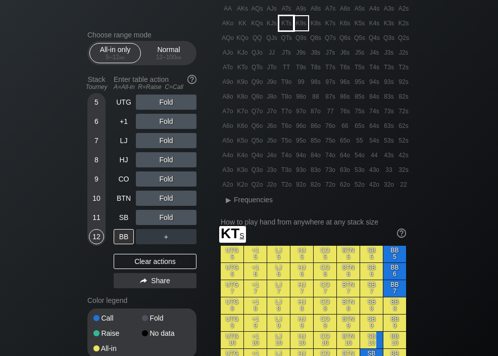
click at [285, 20] on div "KTs" at bounding box center [286, 23] width 14 height 14
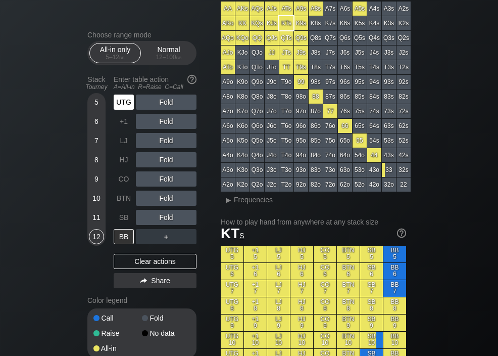
click at [126, 107] on div "UTG" at bounding box center [124, 101] width 20 height 15
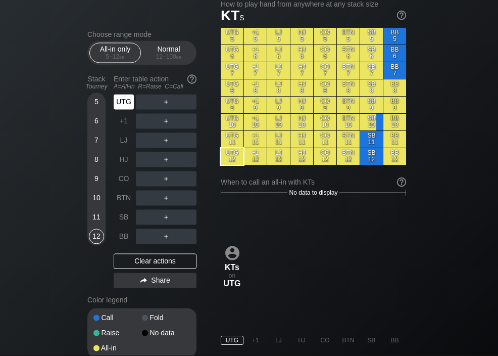
scroll to position [275, 0]
click at [123, 129] on div "+1" at bounding box center [124, 121] width 20 height 15
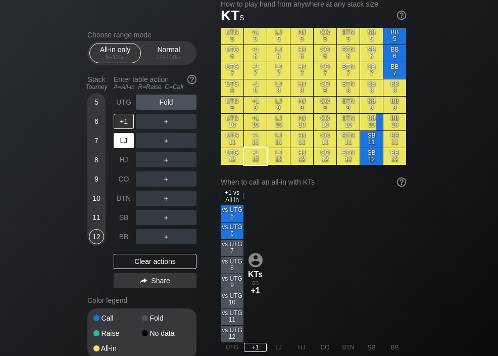
click at [124, 144] on div "LJ" at bounding box center [124, 140] width 20 height 15
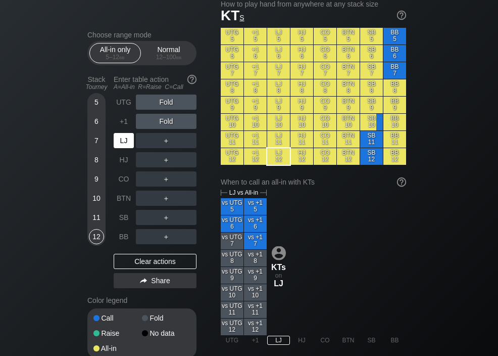
click at [123, 162] on div "HJ" at bounding box center [124, 159] width 20 height 15
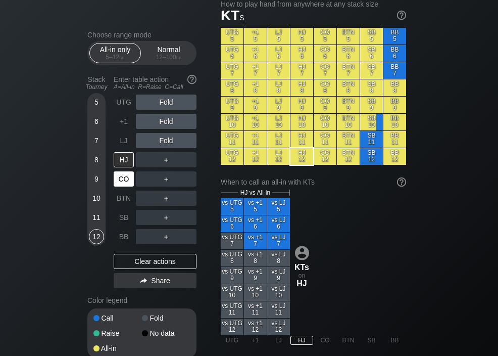
click at [123, 184] on div "CO" at bounding box center [124, 178] width 20 height 15
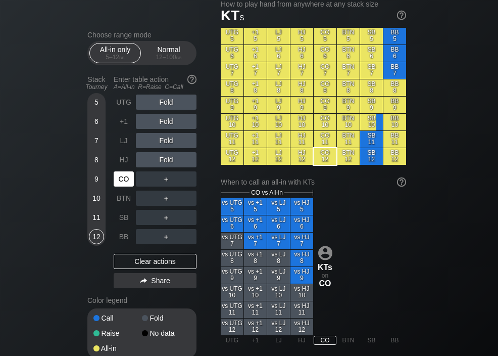
click at [122, 202] on div "BTN" at bounding box center [124, 197] width 20 height 15
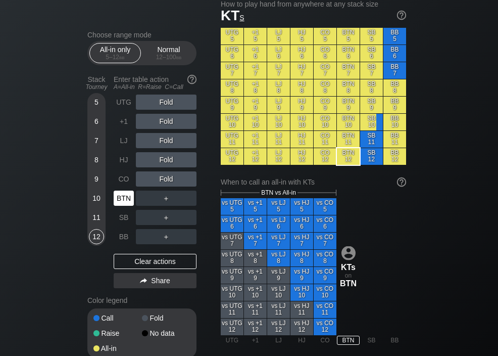
click at [121, 221] on div "SB" at bounding box center [124, 217] width 20 height 15
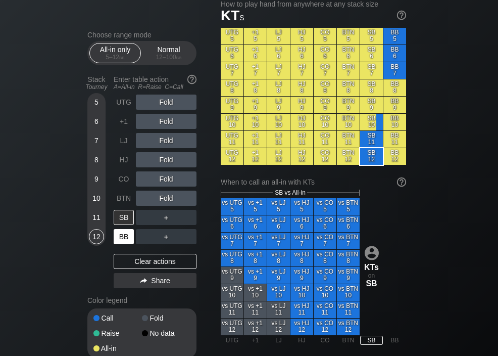
click at [122, 239] on div "BB" at bounding box center [124, 236] width 20 height 15
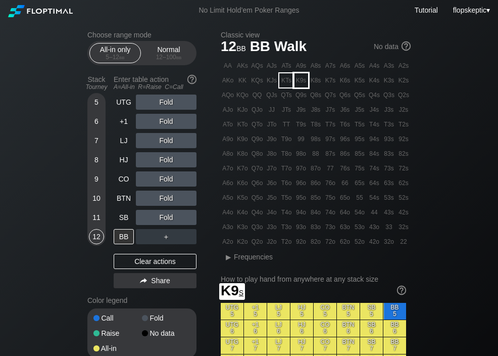
click at [303, 83] on div "K9s" at bounding box center [301, 80] width 14 height 14
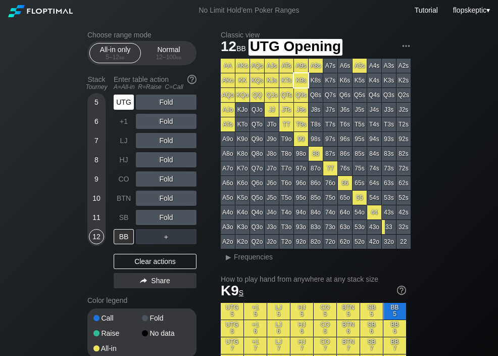
click at [121, 108] on div "UTG" at bounding box center [124, 101] width 20 height 15
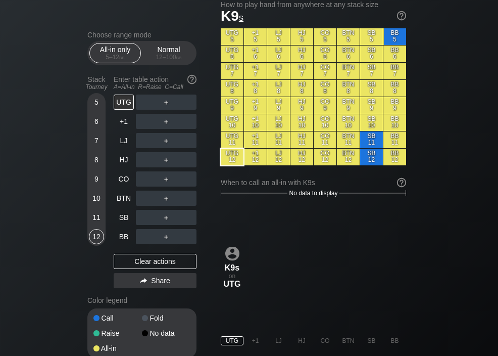
scroll to position [274, 0]
click at [123, 120] on div "+1" at bounding box center [124, 121] width 20 height 15
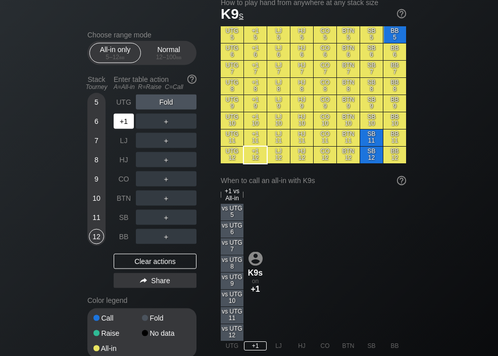
scroll to position [277, 0]
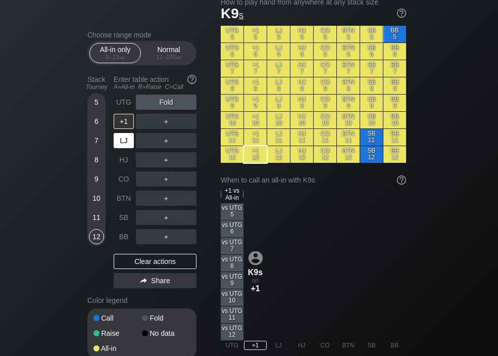
click at [122, 140] on div "LJ" at bounding box center [124, 140] width 20 height 15
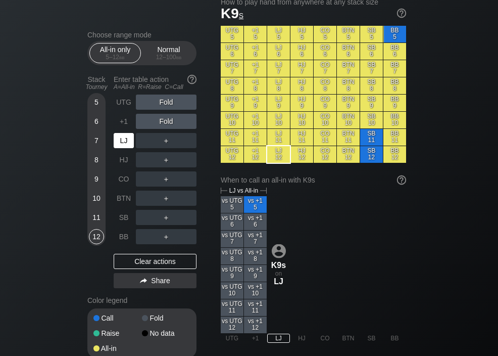
click at [122, 162] on div "HJ" at bounding box center [124, 159] width 20 height 15
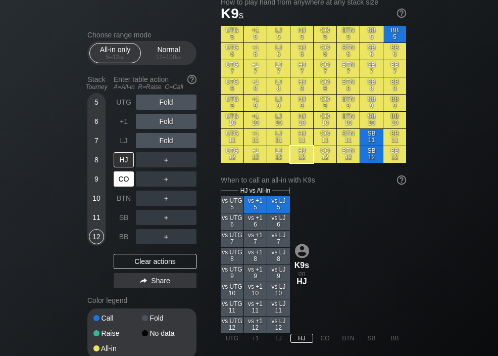
click at [124, 181] on div "CO" at bounding box center [124, 178] width 20 height 15
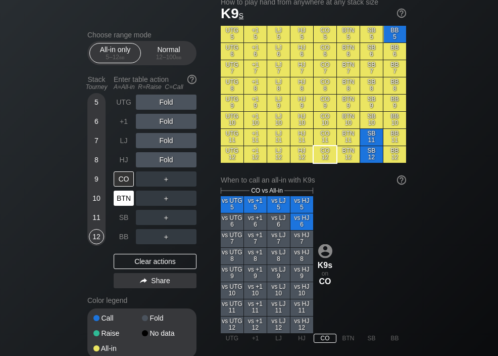
click at [122, 199] on div "BTN" at bounding box center [124, 197] width 20 height 15
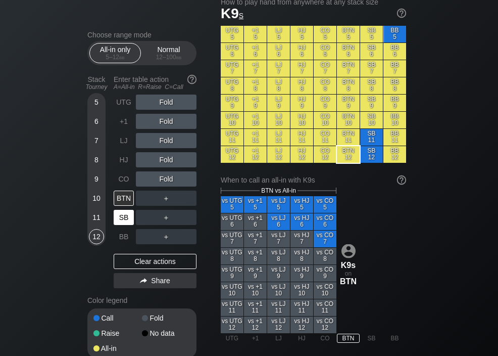
click at [122, 223] on div "SB" at bounding box center [124, 217] width 20 height 15
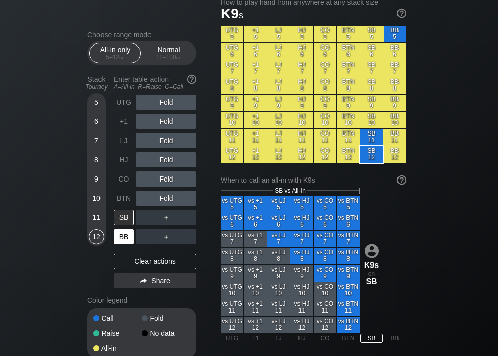
click at [122, 237] on div "BB" at bounding box center [124, 236] width 20 height 15
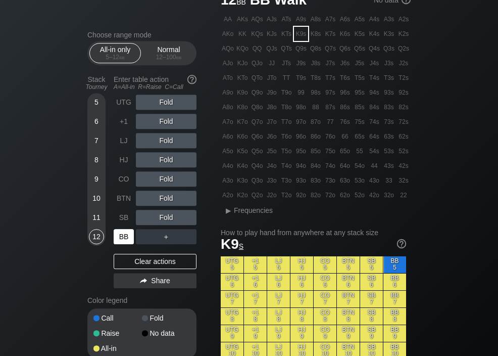
scroll to position [46, 0]
click at [319, 38] on div "K8s" at bounding box center [316, 34] width 14 height 14
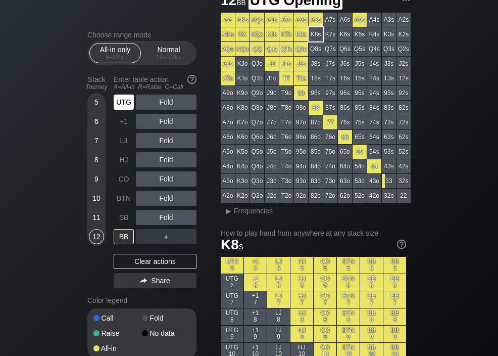
click at [121, 107] on div "UTG" at bounding box center [124, 101] width 20 height 15
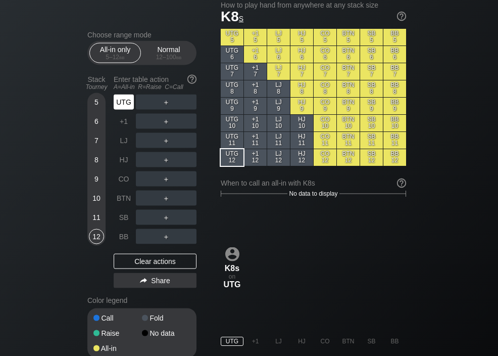
scroll to position [276, 0]
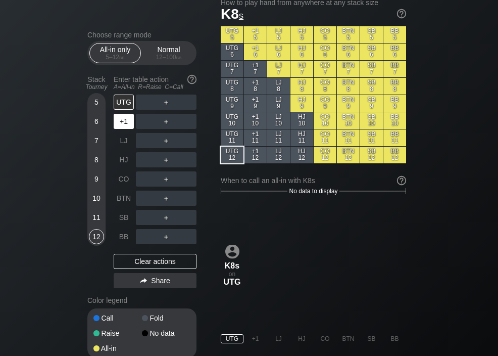
click at [122, 125] on div "+1" at bounding box center [124, 121] width 20 height 15
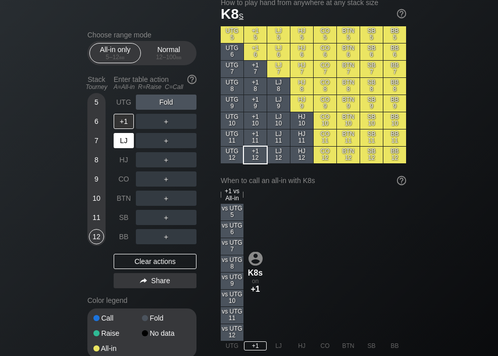
click at [122, 141] on div "LJ" at bounding box center [124, 140] width 20 height 15
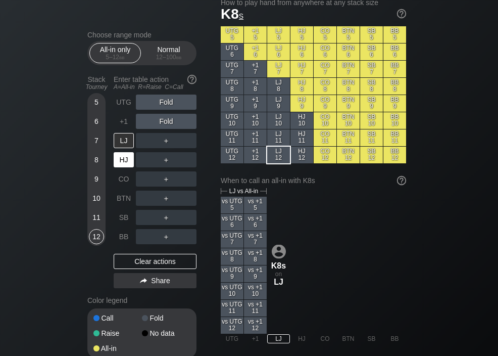
click at [122, 160] on div "HJ" at bounding box center [124, 159] width 20 height 15
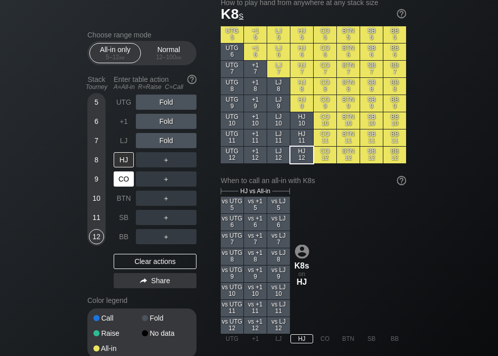
click at [121, 179] on div "CO" at bounding box center [124, 178] width 20 height 15
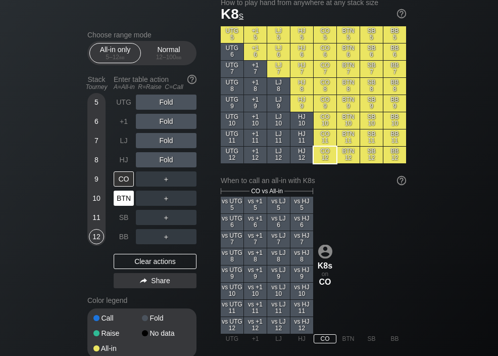
click at [122, 199] on div "BTN" at bounding box center [124, 197] width 20 height 15
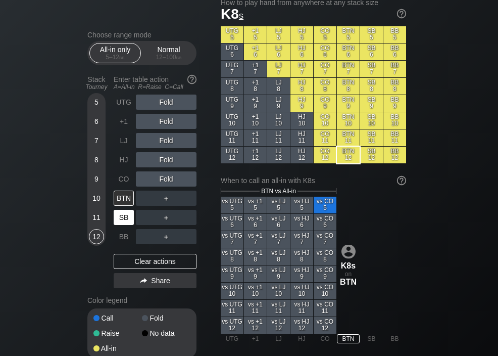
click at [123, 222] on div "SB" at bounding box center [124, 217] width 20 height 15
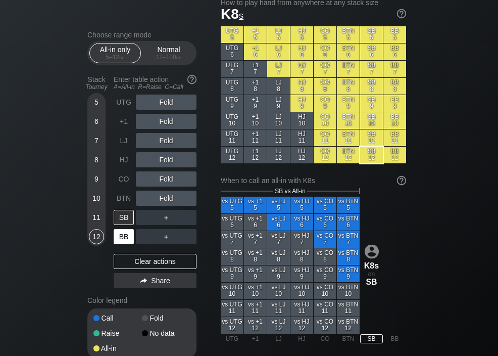
click at [120, 238] on div "BB" at bounding box center [124, 236] width 20 height 15
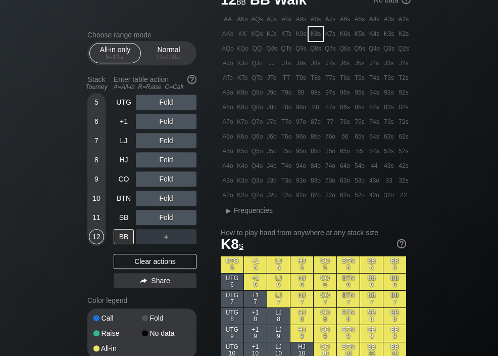
scroll to position [46, 0]
click at [331, 33] on div "K7s" at bounding box center [330, 34] width 14 height 14
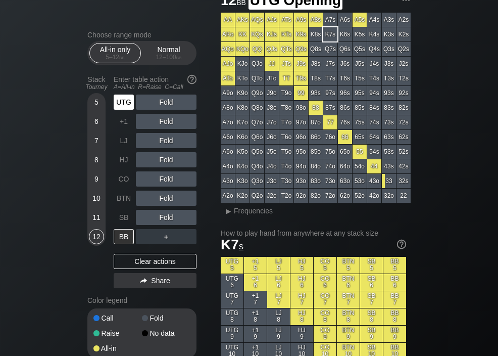
click at [122, 101] on div "UTG" at bounding box center [124, 101] width 20 height 15
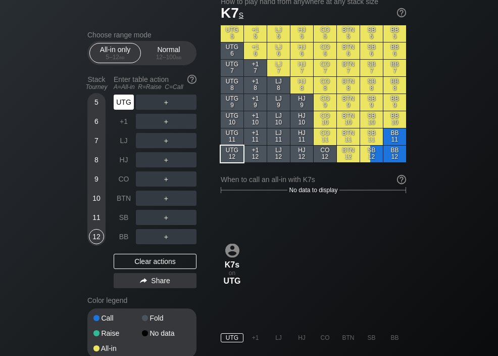
scroll to position [278, 0]
click at [123, 127] on div "+1" at bounding box center [124, 121] width 20 height 15
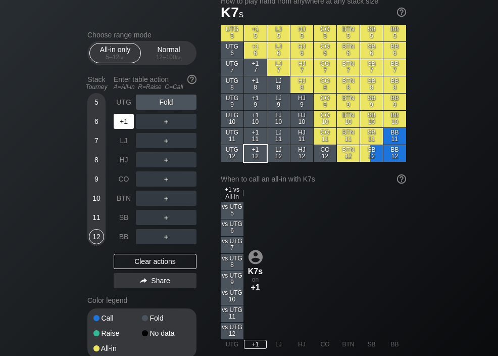
click at [124, 148] on div "LJ" at bounding box center [124, 140] width 20 height 15
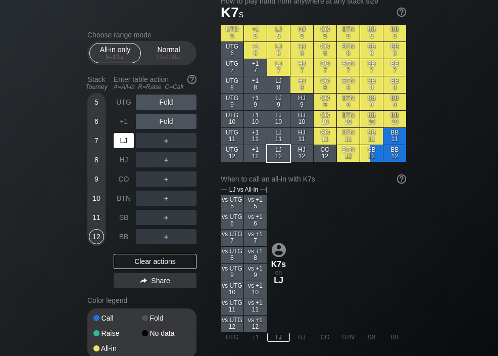
click at [123, 164] on div "HJ" at bounding box center [124, 159] width 20 height 15
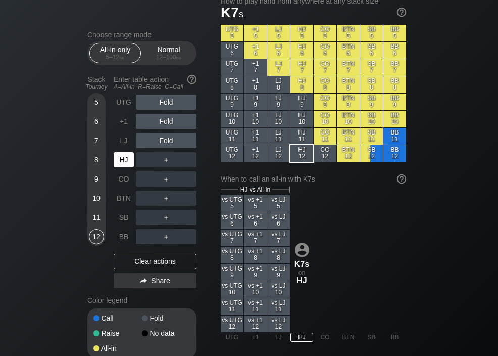
click at [123, 186] on div "CO" at bounding box center [124, 178] width 20 height 15
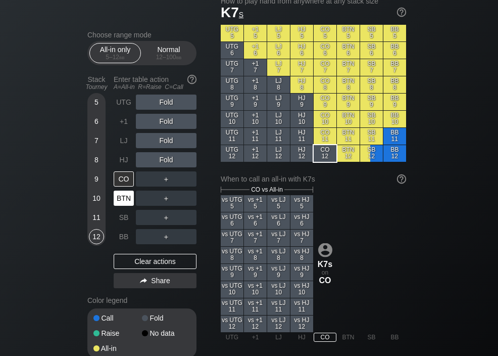
click at [119, 201] on div "BTN" at bounding box center [124, 197] width 20 height 15
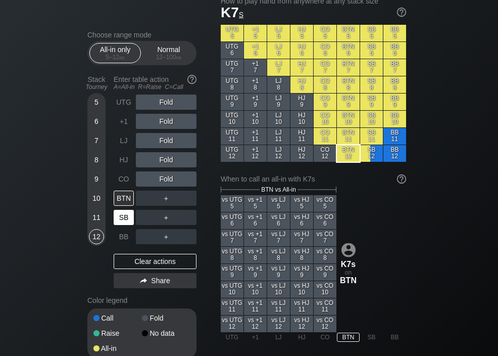
click at [121, 222] on div "SB" at bounding box center [124, 217] width 20 height 15
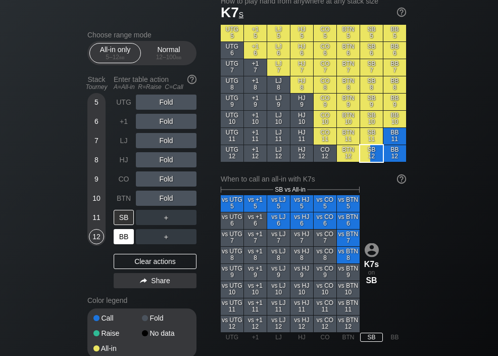
click at [122, 240] on div "BB" at bounding box center [124, 236] width 20 height 15
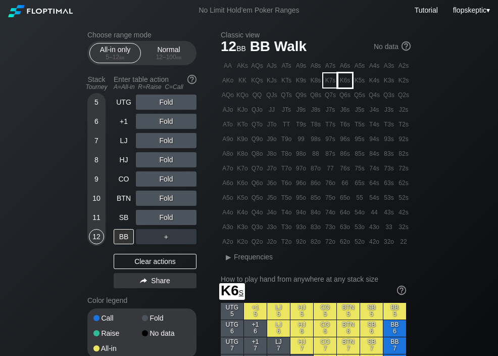
click at [346, 84] on div "K6s" at bounding box center [345, 80] width 14 height 14
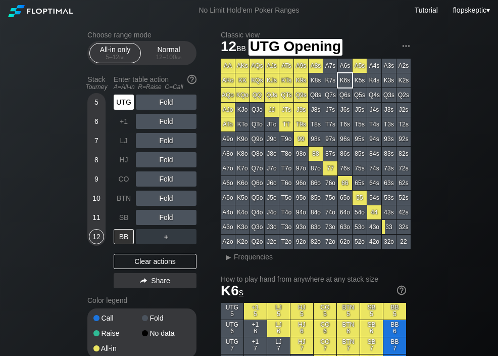
click at [120, 103] on div "UTG" at bounding box center [124, 101] width 20 height 15
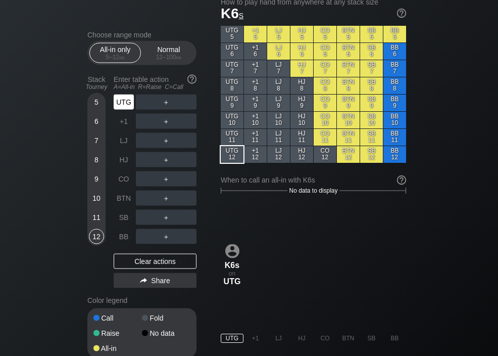
scroll to position [277, 0]
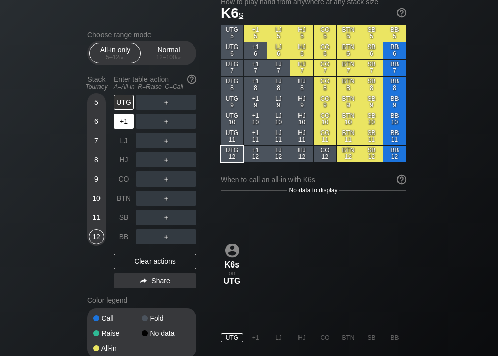
click at [120, 121] on div "+1" at bounding box center [124, 121] width 20 height 15
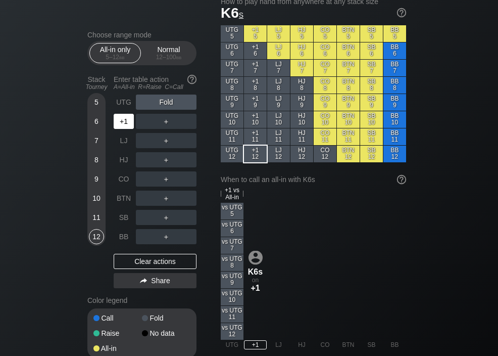
click at [124, 144] on div "LJ" at bounding box center [124, 140] width 20 height 15
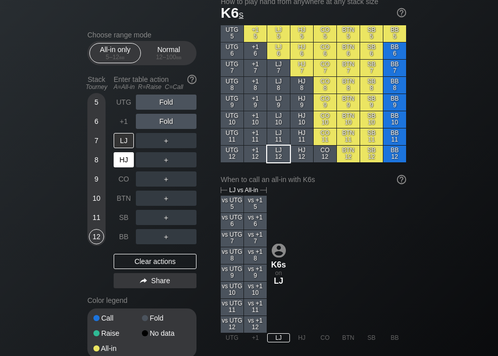
click at [122, 164] on div "HJ" at bounding box center [124, 159] width 20 height 15
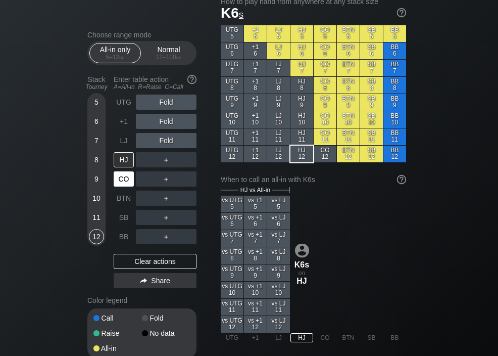
click at [123, 182] on div "CO" at bounding box center [124, 178] width 20 height 15
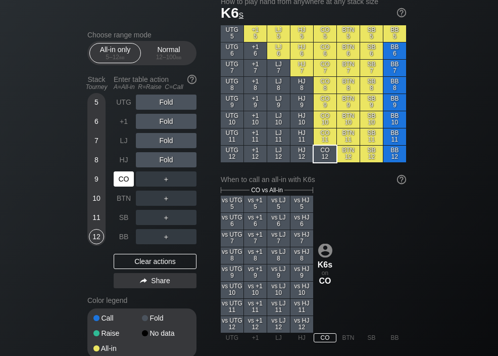
click at [123, 199] on div "BTN" at bounding box center [124, 197] width 20 height 15
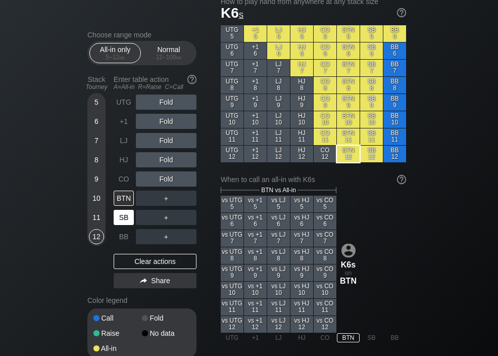
click at [123, 218] on div "SB" at bounding box center [124, 217] width 20 height 15
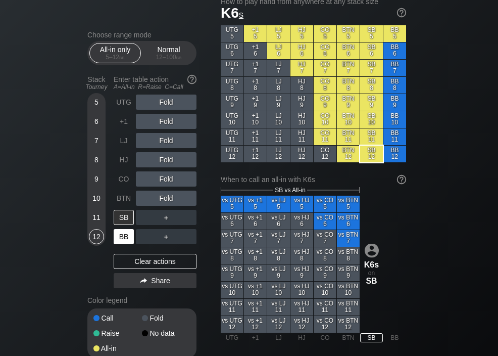
click at [121, 237] on div "BB" at bounding box center [124, 236] width 20 height 15
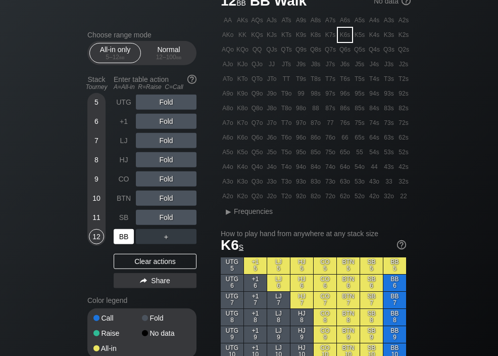
scroll to position [46, 0]
click at [364, 37] on div "K5s" at bounding box center [360, 34] width 14 height 14
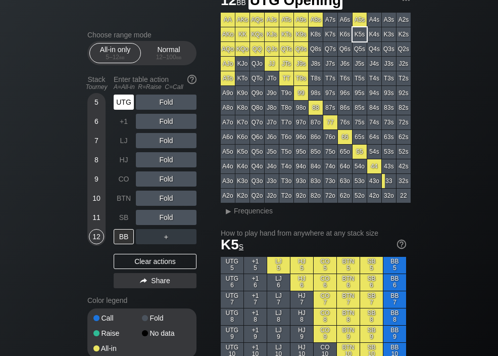
click at [118, 105] on div "UTG" at bounding box center [124, 101] width 20 height 15
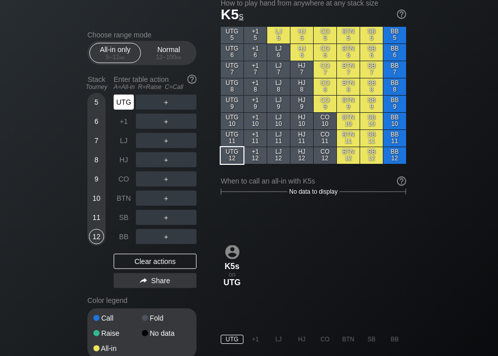
scroll to position [276, 0]
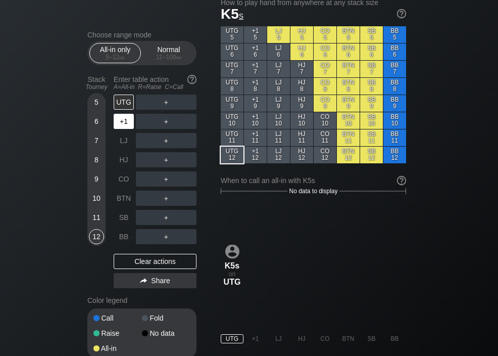
click at [122, 126] on div "+1" at bounding box center [124, 121] width 20 height 15
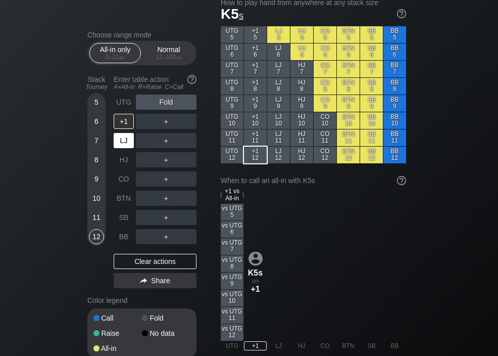
click at [121, 142] on div "LJ" at bounding box center [124, 140] width 20 height 15
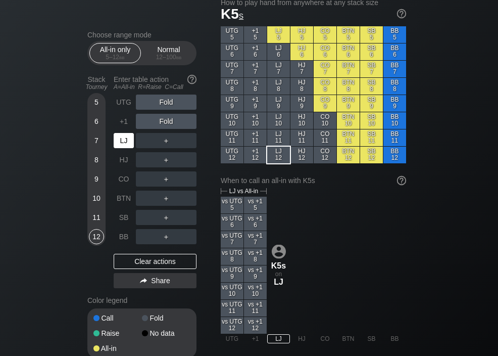
click at [122, 165] on div "HJ" at bounding box center [124, 159] width 20 height 15
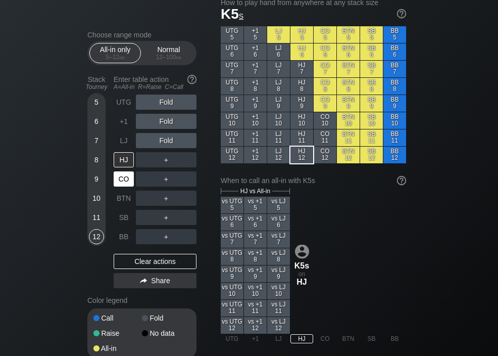
click at [124, 181] on div "CO" at bounding box center [124, 178] width 20 height 15
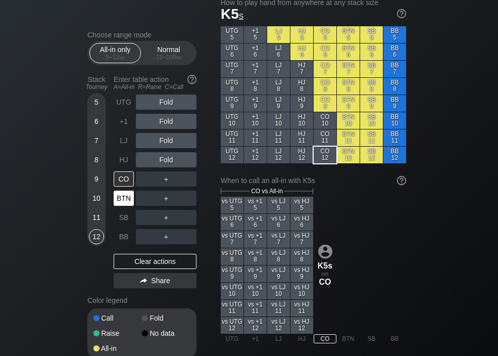
click at [121, 201] on div "BTN" at bounding box center [124, 197] width 20 height 15
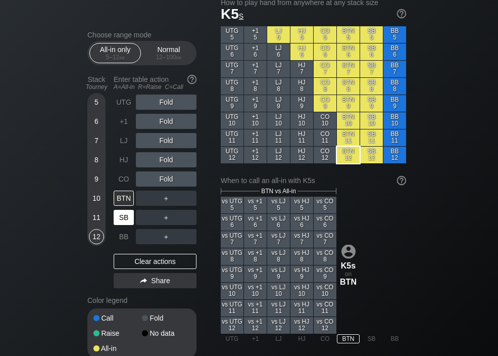
click at [123, 222] on div "SB" at bounding box center [124, 217] width 20 height 15
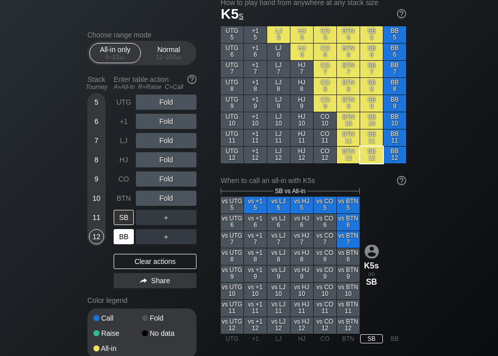
click at [122, 234] on div "BB" at bounding box center [124, 236] width 20 height 15
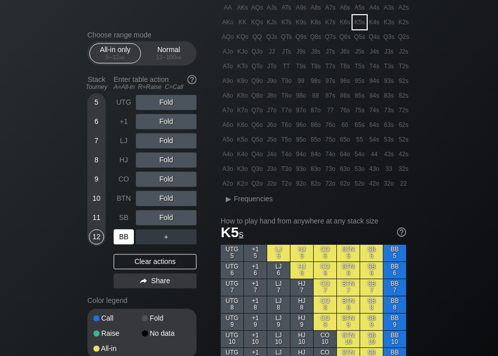
scroll to position [58, 0]
click at [375, 24] on div "K4s" at bounding box center [374, 22] width 14 height 14
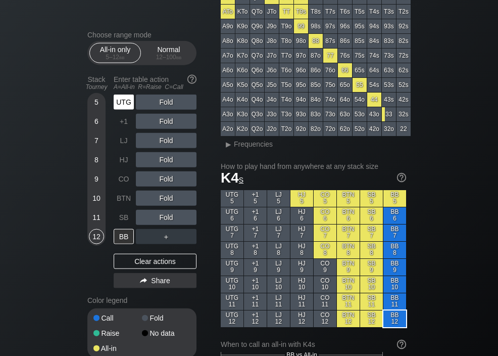
click at [121, 105] on div "UTG" at bounding box center [124, 101] width 20 height 15
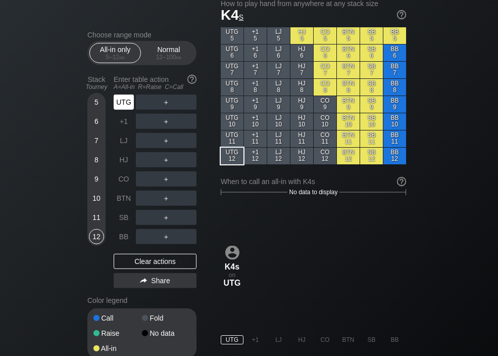
scroll to position [276, 0]
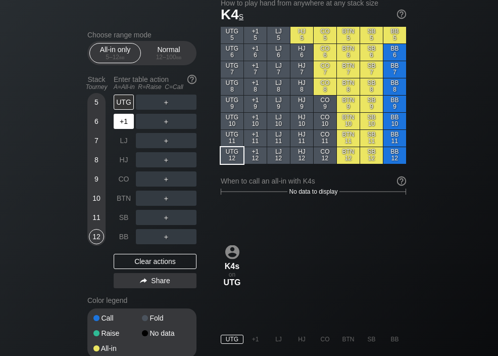
click at [123, 124] on div "+1" at bounding box center [124, 121] width 20 height 15
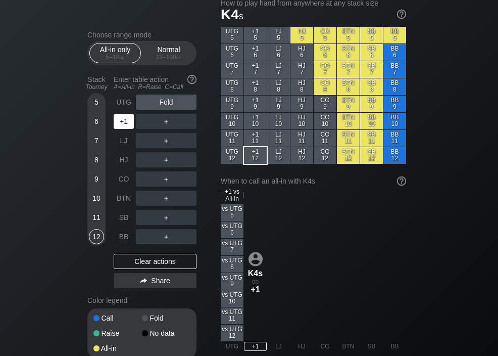
click at [122, 146] on div "LJ" at bounding box center [124, 140] width 20 height 15
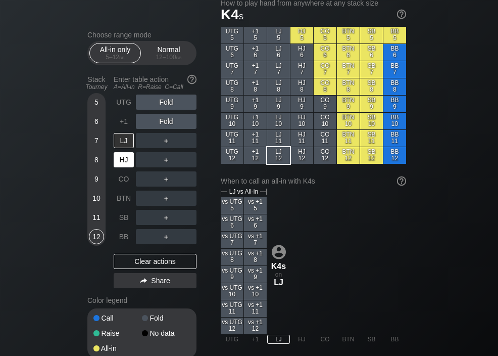
click at [121, 162] on div "HJ" at bounding box center [124, 159] width 20 height 15
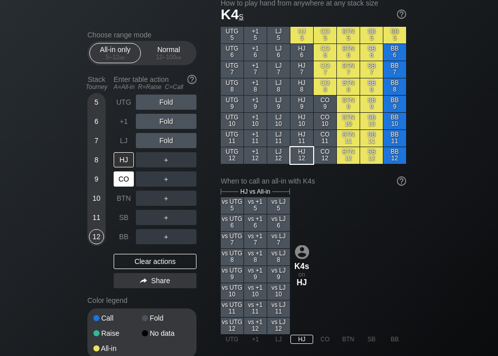
click at [121, 186] on div "CO" at bounding box center [124, 178] width 20 height 15
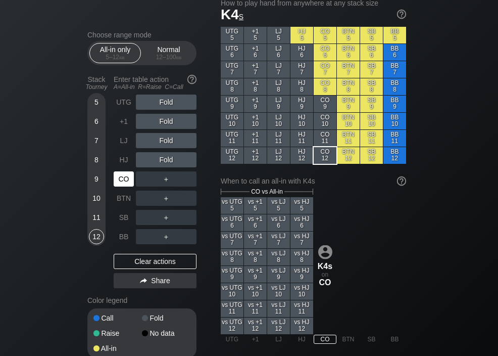
click at [122, 205] on div "BTN" at bounding box center [124, 197] width 20 height 15
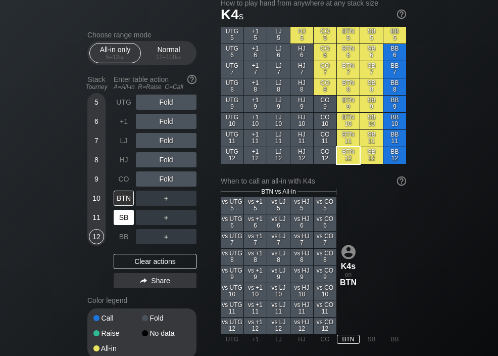
click at [120, 221] on div "SB" at bounding box center [124, 217] width 20 height 15
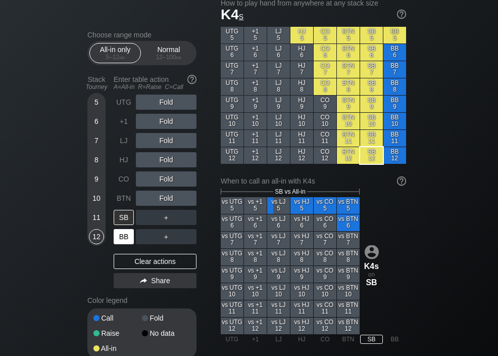
click at [121, 236] on div "BB" at bounding box center [124, 236] width 20 height 15
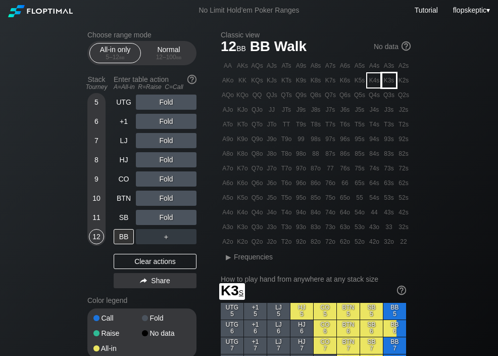
click at [392, 79] on div "K3s" at bounding box center [389, 80] width 14 height 14
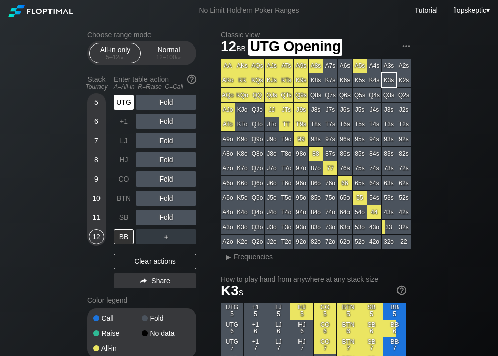
click at [119, 105] on div "UTG" at bounding box center [124, 101] width 20 height 15
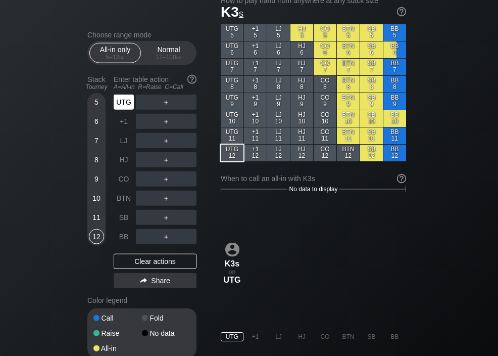
scroll to position [279, 0]
click at [121, 127] on div "+1" at bounding box center [124, 121] width 20 height 15
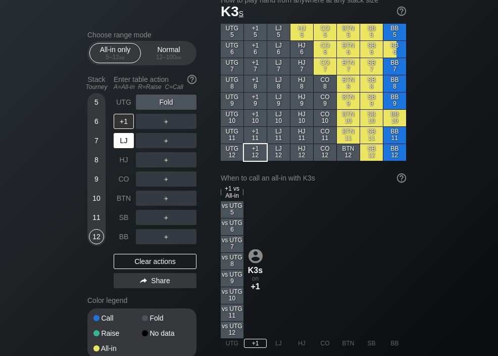
click at [122, 145] on div "LJ" at bounding box center [124, 140] width 20 height 15
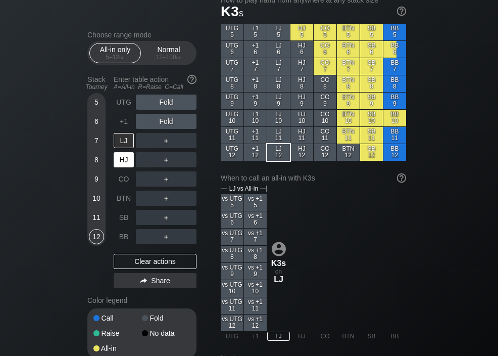
click at [122, 161] on div "HJ" at bounding box center [124, 159] width 20 height 15
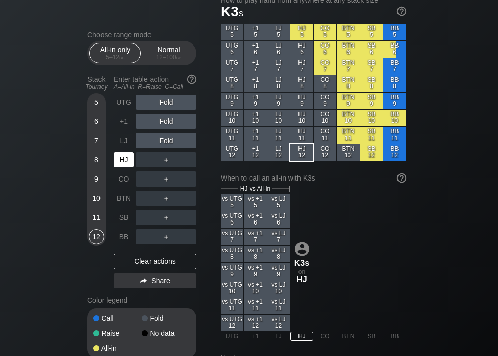
click at [122, 182] on div "CO" at bounding box center [124, 178] width 20 height 15
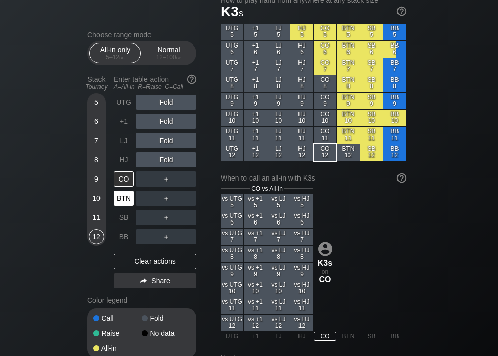
click at [123, 201] on div "BTN" at bounding box center [124, 197] width 20 height 15
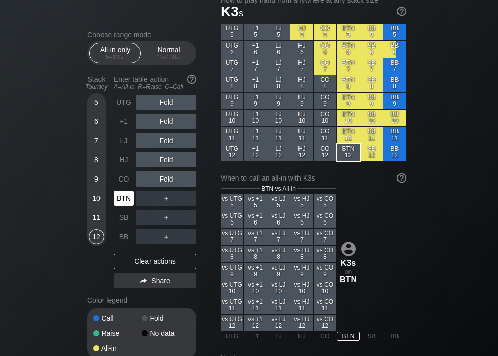
click at [121, 222] on div "SB" at bounding box center [124, 217] width 20 height 15
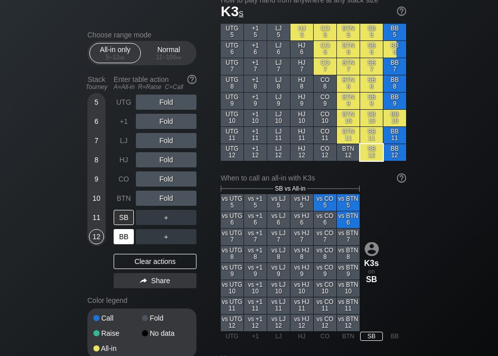
click at [119, 235] on div "BB" at bounding box center [124, 236] width 20 height 15
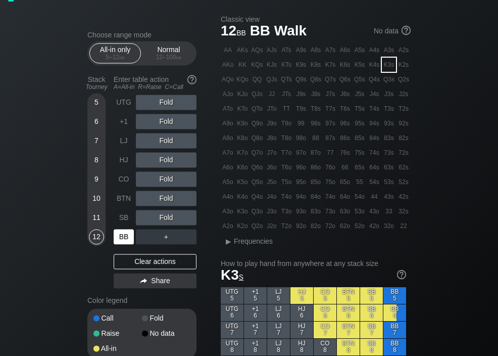
scroll to position [15, 0]
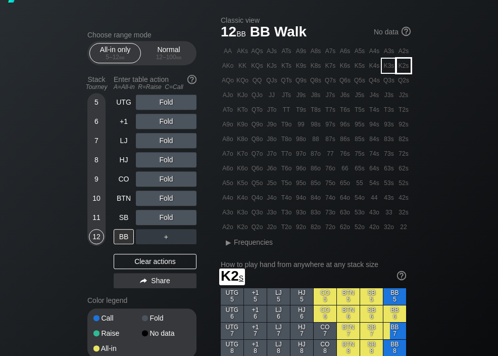
click at [405, 72] on div "K2s" at bounding box center [404, 66] width 14 height 14
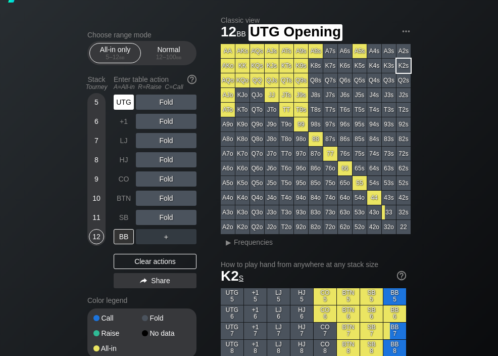
click at [119, 105] on div "UTG" at bounding box center [124, 101] width 20 height 15
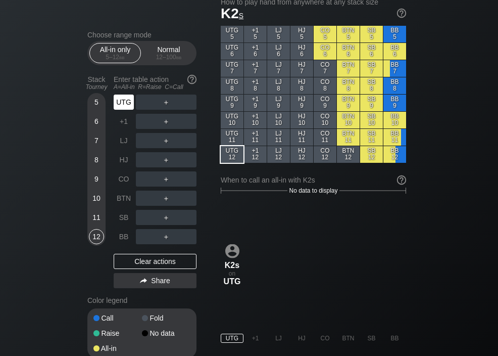
scroll to position [277, 0]
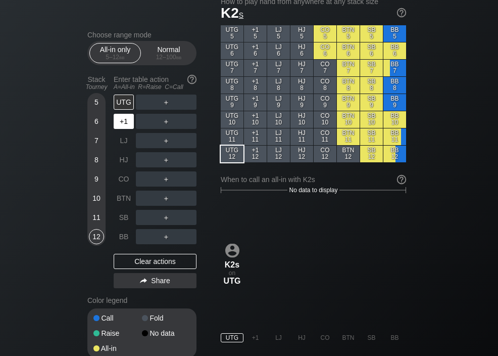
click at [120, 127] on div "+1" at bounding box center [124, 121] width 20 height 15
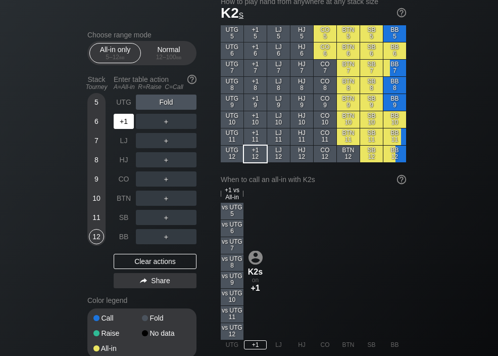
click at [124, 145] on div "LJ" at bounding box center [124, 140] width 20 height 15
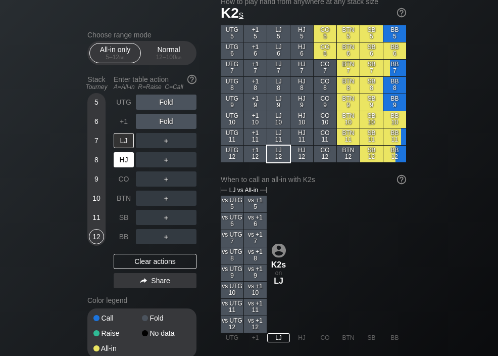
click at [123, 162] on div "HJ" at bounding box center [124, 159] width 20 height 15
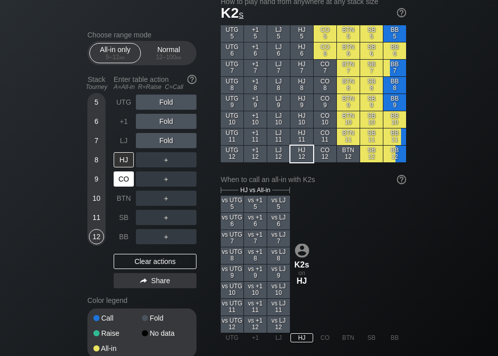
click at [123, 183] on div "CO" at bounding box center [124, 178] width 20 height 15
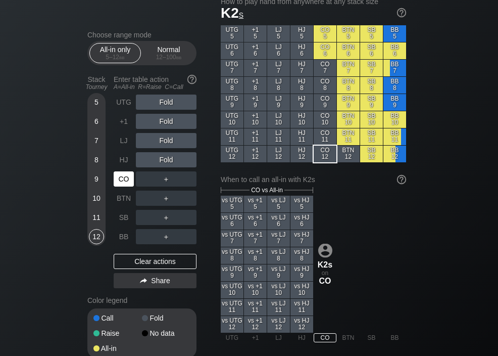
click at [120, 202] on div "BTN" at bounding box center [124, 197] width 20 height 15
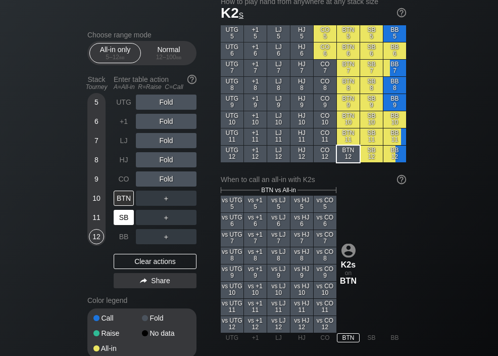
click at [119, 221] on div "SB" at bounding box center [124, 217] width 20 height 15
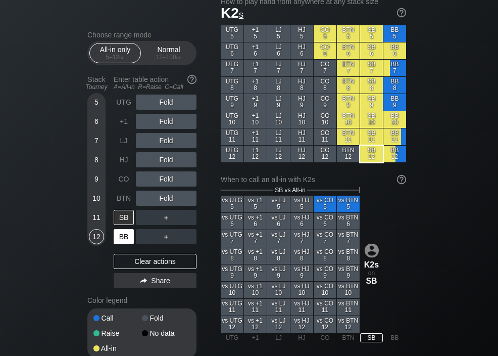
click at [120, 238] on div "BB" at bounding box center [124, 236] width 20 height 15
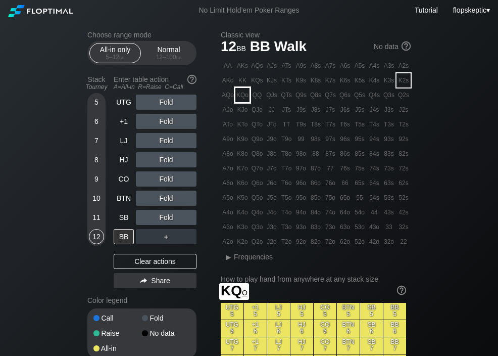
click at [242, 95] on div "KQo" at bounding box center [242, 95] width 14 height 14
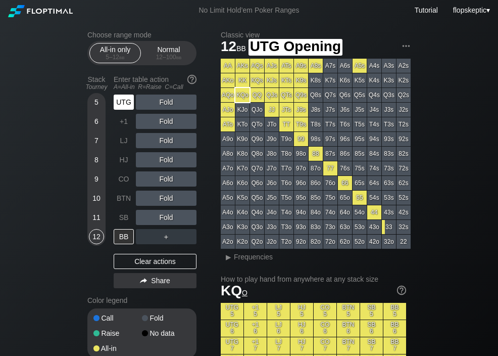
click at [128, 104] on div "UTG" at bounding box center [124, 101] width 20 height 15
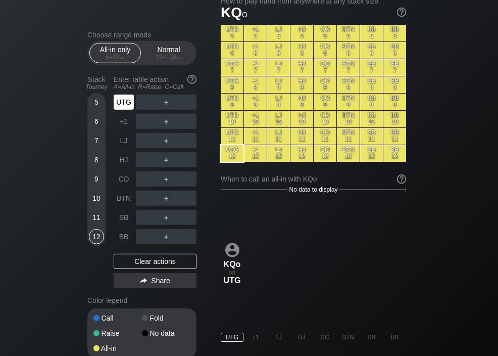
scroll to position [278, 0]
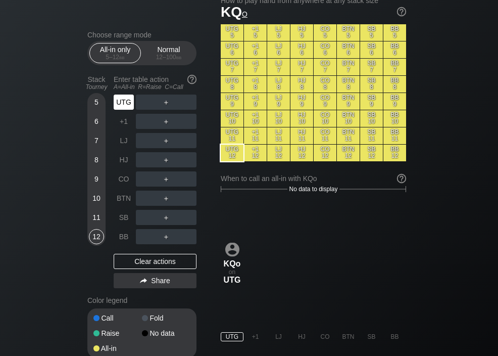
click at [122, 124] on div "+1" at bounding box center [124, 121] width 20 height 15
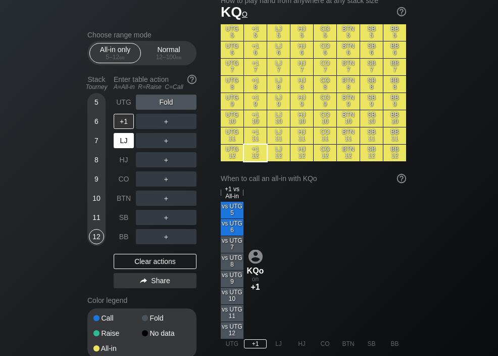
click at [120, 141] on div "LJ" at bounding box center [124, 140] width 20 height 15
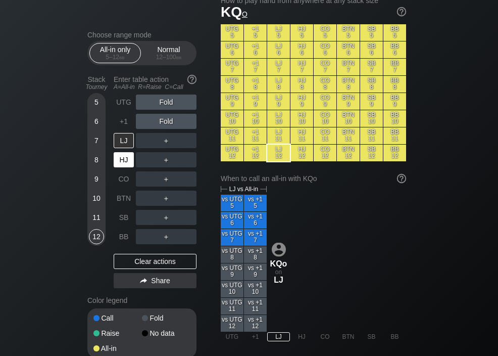
click at [124, 164] on div "HJ" at bounding box center [124, 159] width 20 height 15
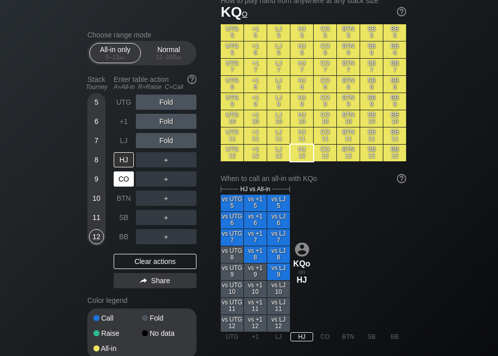
click at [122, 179] on div "CO" at bounding box center [124, 178] width 20 height 15
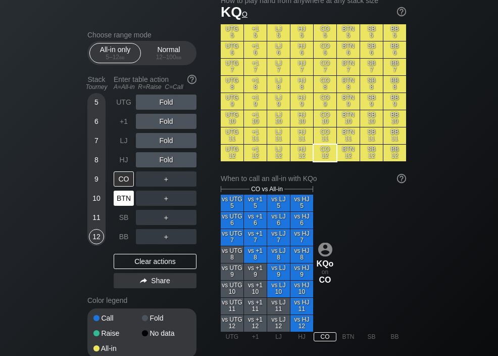
click at [123, 198] on div "BTN" at bounding box center [124, 197] width 20 height 15
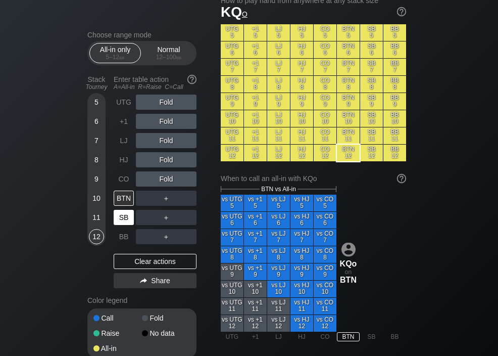
click at [121, 215] on div "SB" at bounding box center [124, 217] width 20 height 15
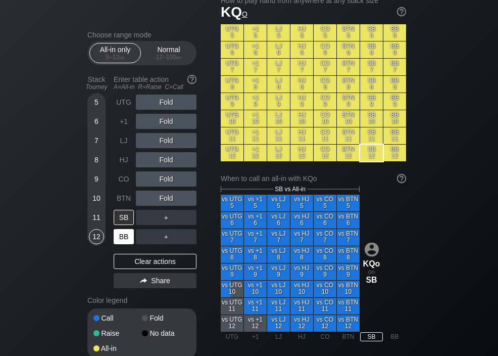
click at [121, 236] on div "BB" at bounding box center [124, 236] width 20 height 15
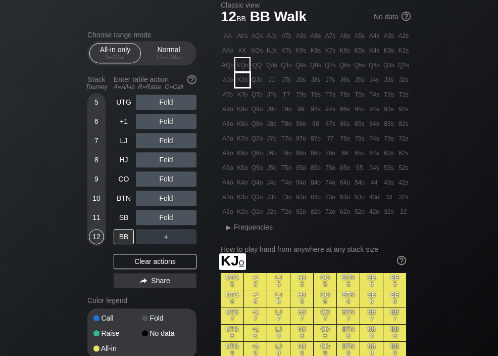
scroll to position [30, 0]
click at [245, 79] on div "KJo" at bounding box center [242, 80] width 14 height 14
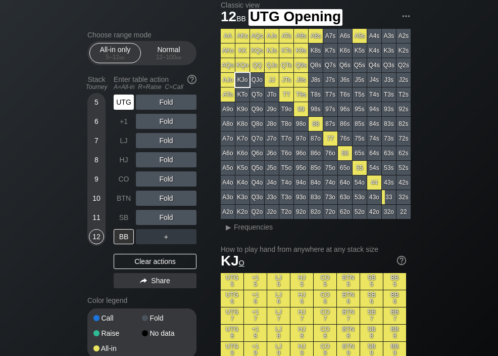
click at [126, 105] on div "UTG" at bounding box center [124, 101] width 20 height 15
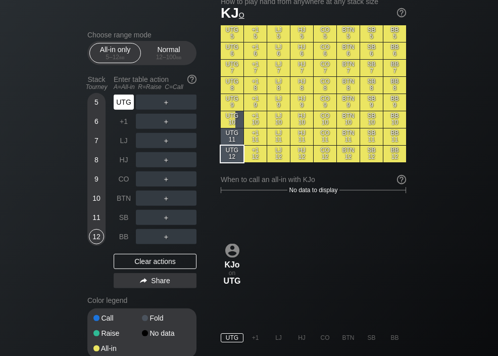
scroll to position [278, 0]
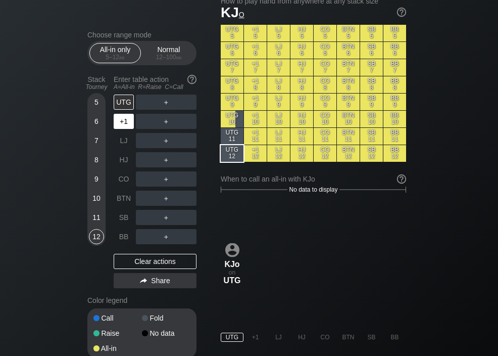
click at [123, 124] on div "+1" at bounding box center [124, 121] width 20 height 15
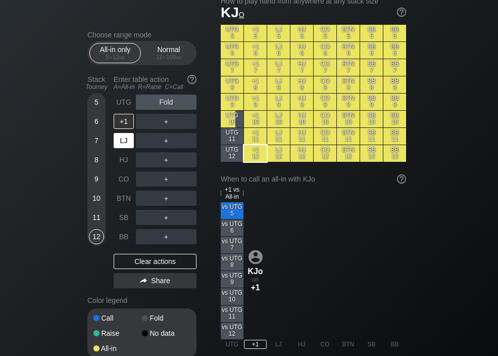
click at [121, 142] on div "LJ" at bounding box center [124, 140] width 20 height 15
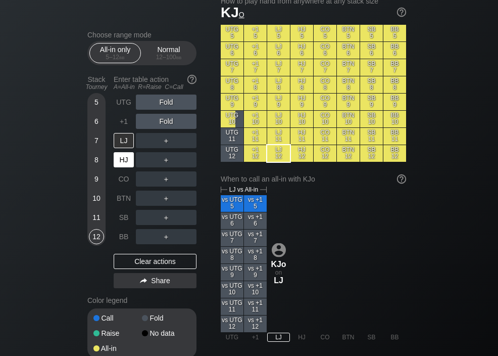
click at [123, 162] on div "HJ" at bounding box center [124, 159] width 20 height 15
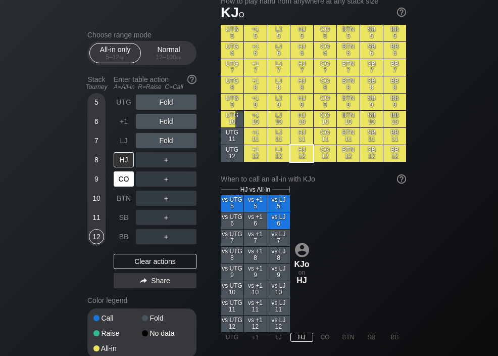
click at [121, 178] on div "CO" at bounding box center [124, 178] width 20 height 15
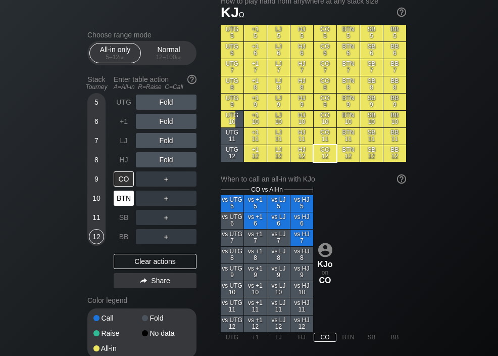
click at [121, 197] on div "BTN" at bounding box center [124, 197] width 20 height 15
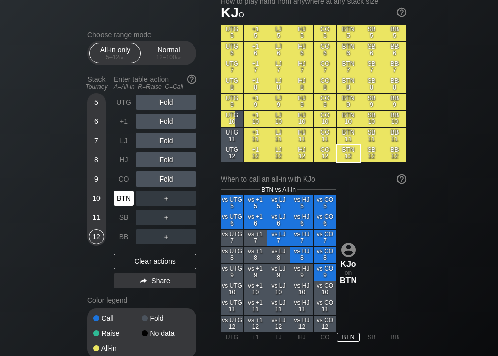
click at [123, 216] on div "SB" at bounding box center [124, 217] width 20 height 15
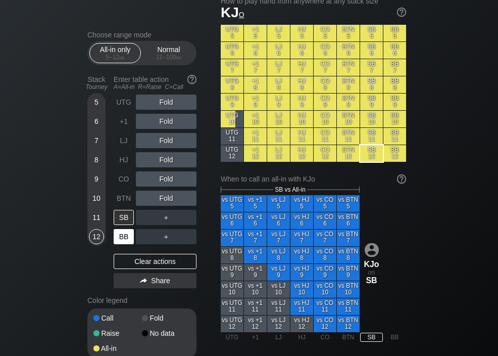
click at [122, 237] on div "BB" at bounding box center [124, 236] width 20 height 15
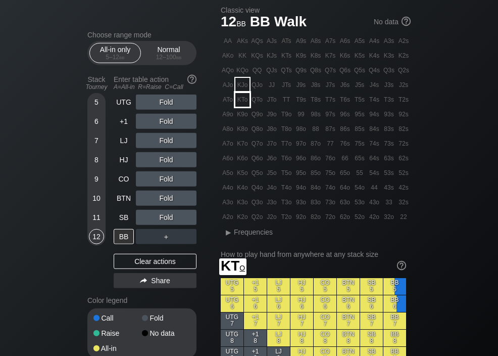
scroll to position [25, 0]
click at [243, 100] on div "KTo" at bounding box center [242, 99] width 14 height 14
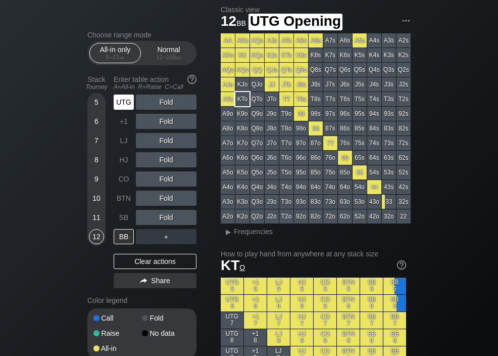
click at [120, 107] on div "UTG" at bounding box center [124, 101] width 20 height 15
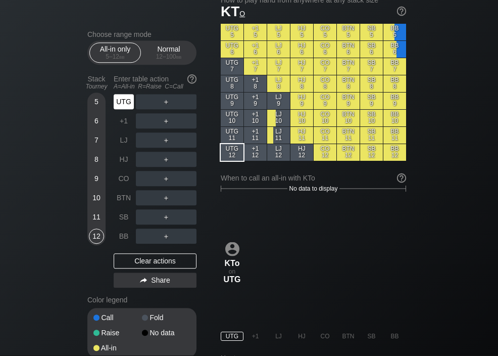
scroll to position [279, 0]
click at [123, 125] on div "+1" at bounding box center [124, 121] width 20 height 15
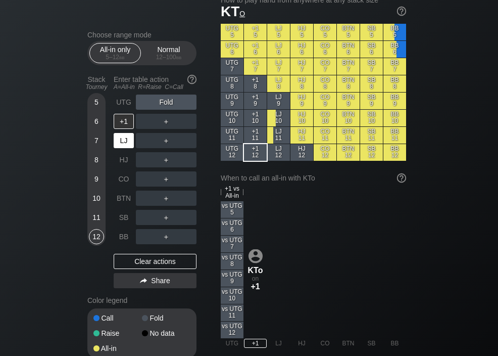
click at [120, 142] on div "LJ" at bounding box center [124, 140] width 20 height 15
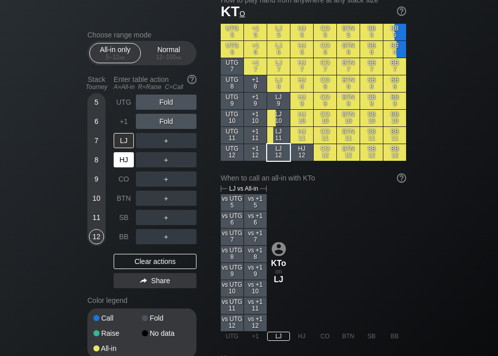
click at [119, 162] on div "HJ" at bounding box center [124, 159] width 20 height 15
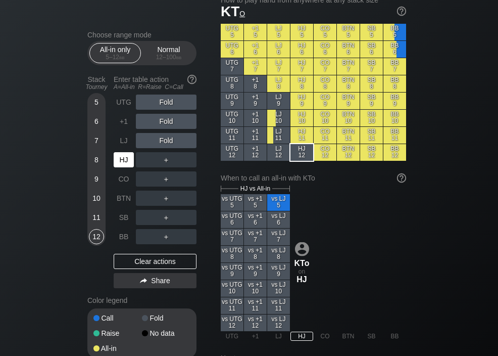
click at [120, 180] on div "CO" at bounding box center [124, 178] width 20 height 15
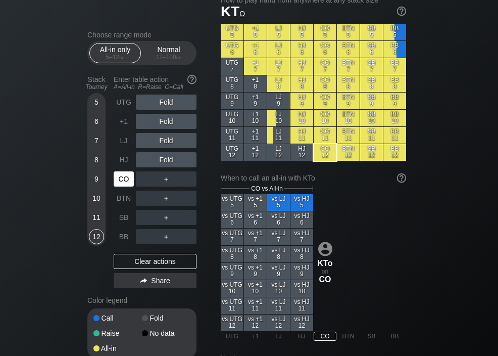
click at [124, 196] on div "BTN" at bounding box center [124, 197] width 20 height 15
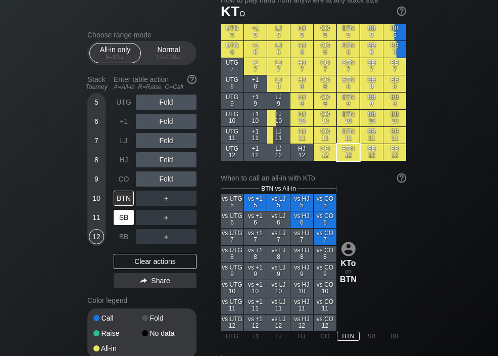
click at [121, 217] on div "SB" at bounding box center [124, 217] width 20 height 15
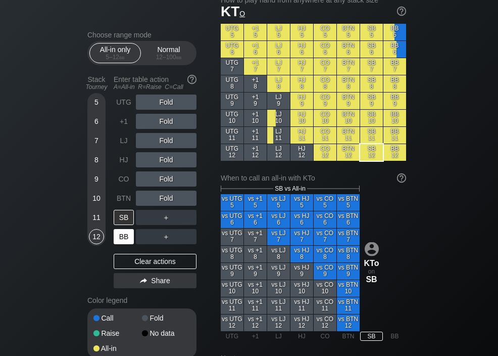
click at [122, 238] on div "BB" at bounding box center [124, 236] width 20 height 15
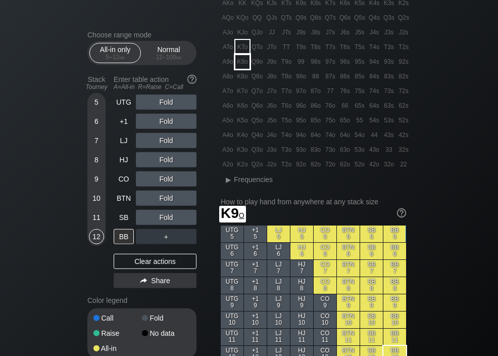
scroll to position [78, 0]
click at [242, 62] on div "K9o" at bounding box center [242, 61] width 14 height 14
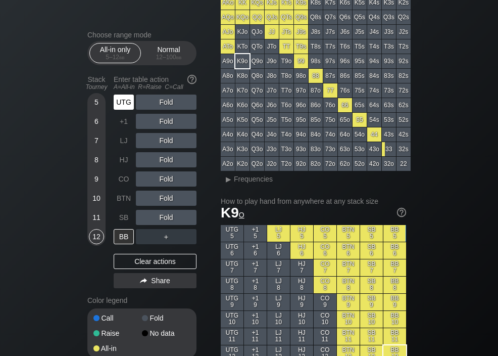
click at [127, 106] on div "UTG" at bounding box center [124, 101] width 20 height 15
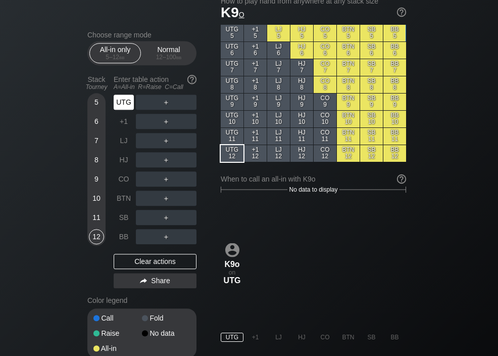
scroll to position [278, 0]
click at [119, 128] on div "+1" at bounding box center [124, 121] width 20 height 15
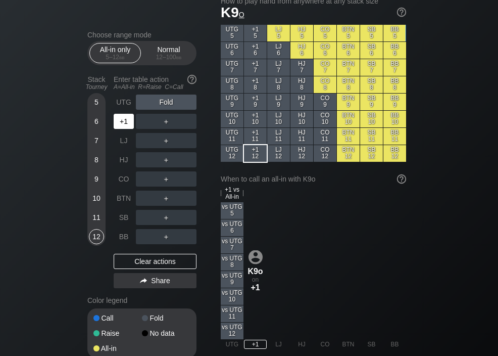
click at [124, 146] on div "LJ" at bounding box center [124, 140] width 20 height 15
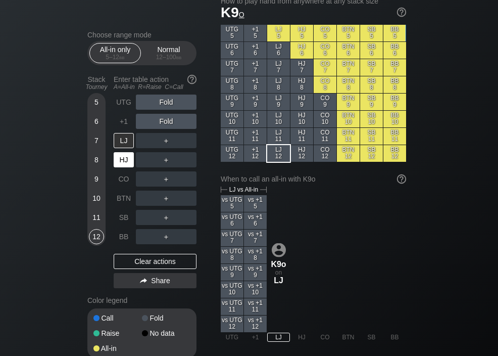
click at [125, 163] on div "HJ" at bounding box center [124, 159] width 20 height 15
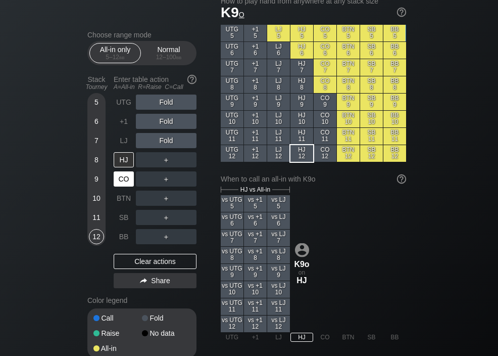
click at [122, 185] on div "CO" at bounding box center [124, 178] width 20 height 15
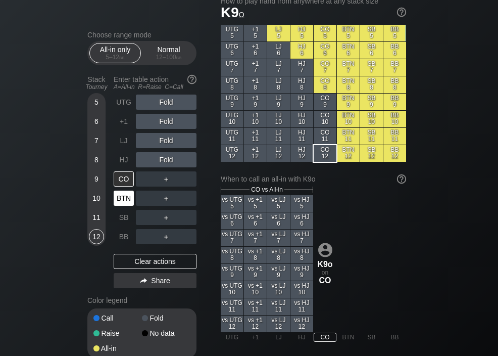
click at [120, 205] on div "BTN" at bounding box center [124, 197] width 20 height 15
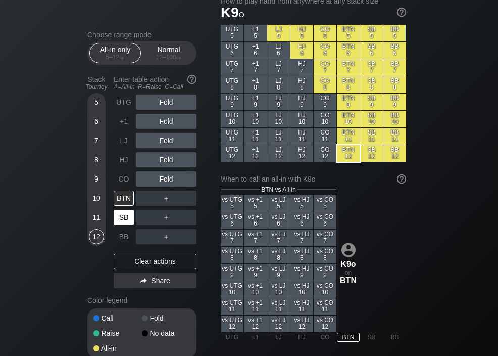
click at [122, 223] on div "SB" at bounding box center [124, 217] width 20 height 15
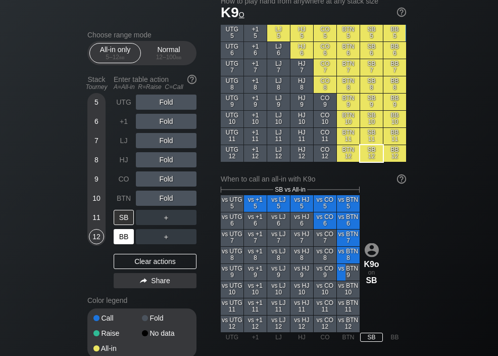
click at [121, 240] on div "BB" at bounding box center [124, 236] width 20 height 15
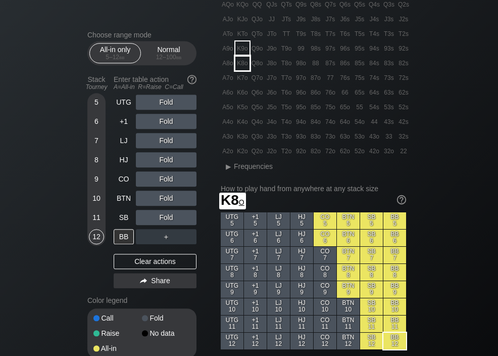
scroll to position [90, 0]
click at [240, 69] on div "K8o" at bounding box center [242, 63] width 14 height 14
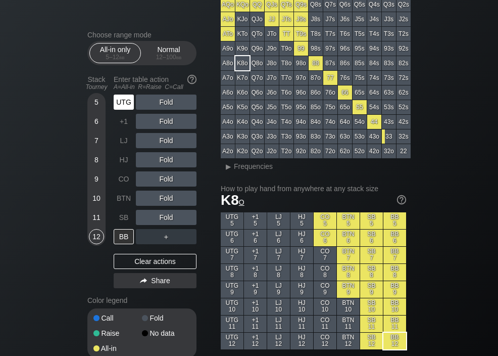
click at [125, 109] on div "UTG" at bounding box center [124, 101] width 20 height 15
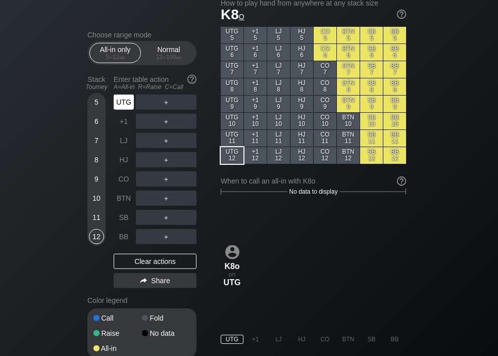
scroll to position [276, 0]
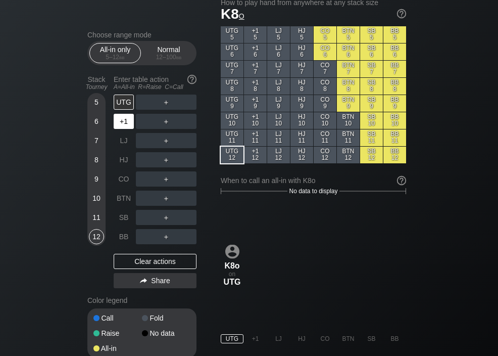
click at [126, 129] on div "+1" at bounding box center [124, 121] width 20 height 15
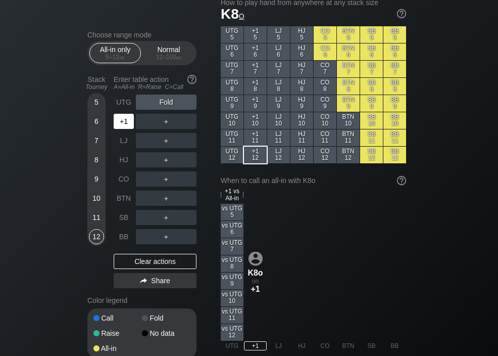
click at [120, 144] on div "LJ" at bounding box center [124, 140] width 20 height 15
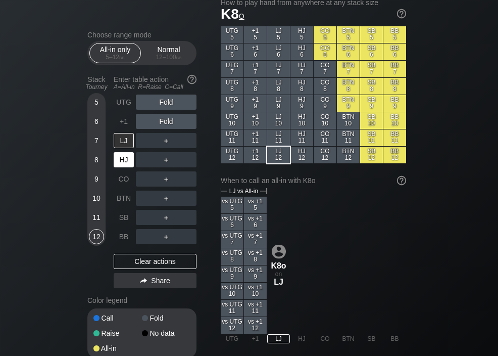
click at [121, 160] on div "HJ" at bounding box center [124, 159] width 20 height 15
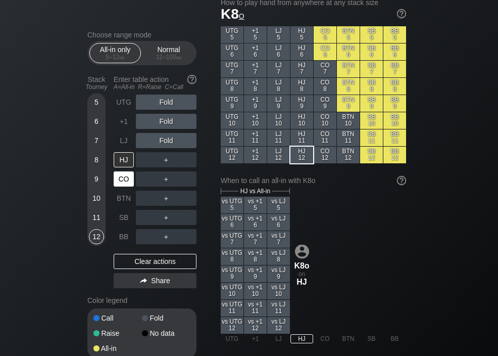
click at [118, 180] on div "CO" at bounding box center [124, 178] width 20 height 15
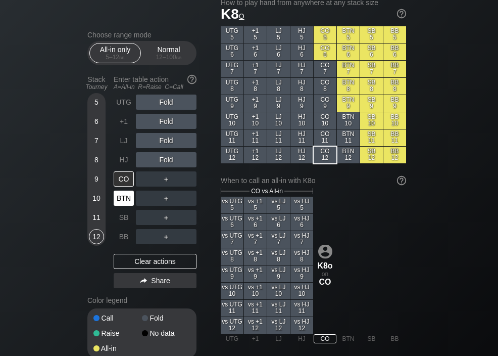
click at [119, 197] on div "BTN" at bounding box center [124, 197] width 20 height 15
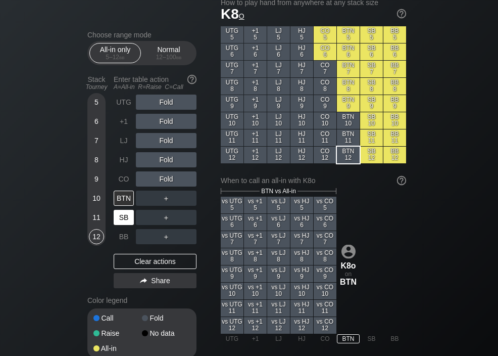
click at [120, 219] on div "SB" at bounding box center [124, 217] width 20 height 15
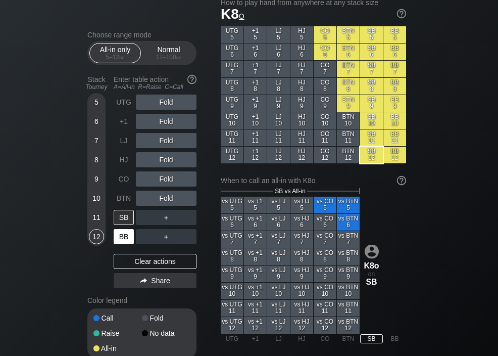
click at [122, 240] on div "BB" at bounding box center [124, 236] width 20 height 15
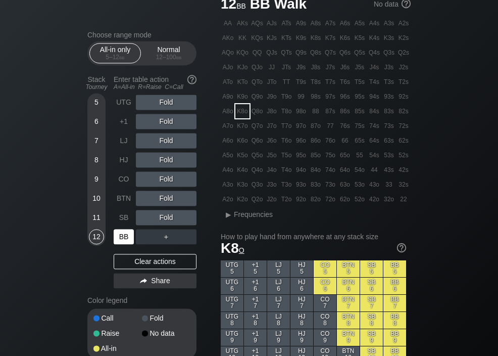
scroll to position [42, 0]
click at [240, 128] on div "K7o" at bounding box center [242, 126] width 14 height 14
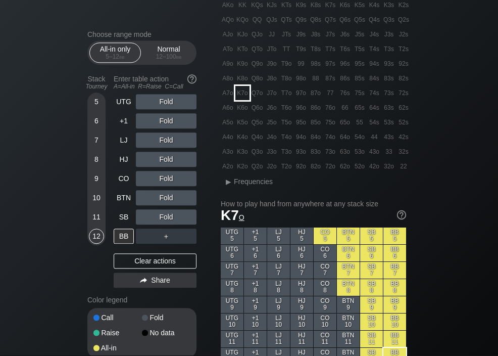
scroll to position [75, 0]
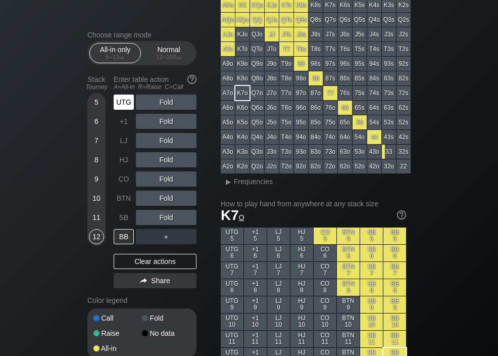
click at [122, 104] on div "UTG" at bounding box center [124, 101] width 20 height 15
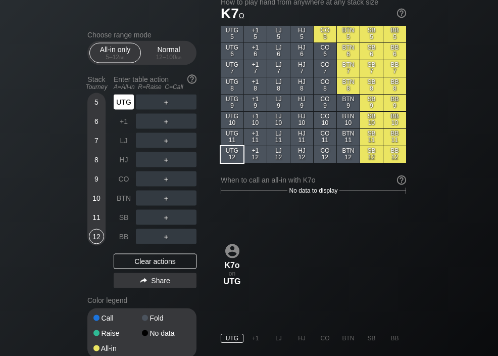
scroll to position [277, 0]
click at [124, 126] on div "+1" at bounding box center [124, 121] width 20 height 15
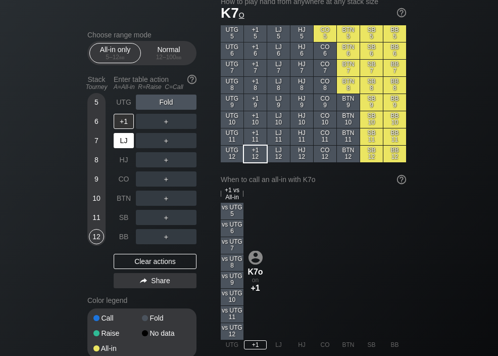
click at [120, 144] on div "LJ" at bounding box center [124, 140] width 20 height 15
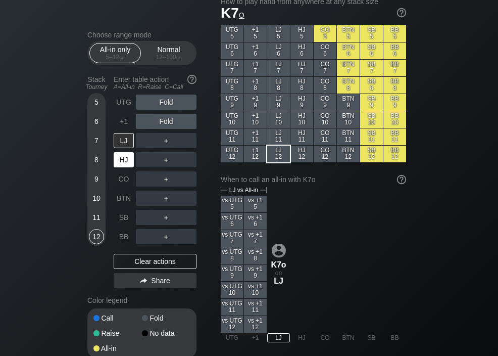
click at [125, 165] on div "HJ" at bounding box center [124, 159] width 20 height 15
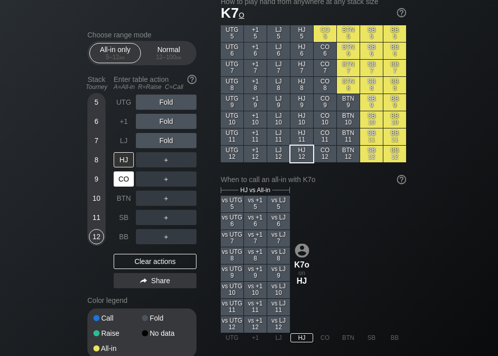
click at [123, 183] on div "CO" at bounding box center [124, 178] width 20 height 15
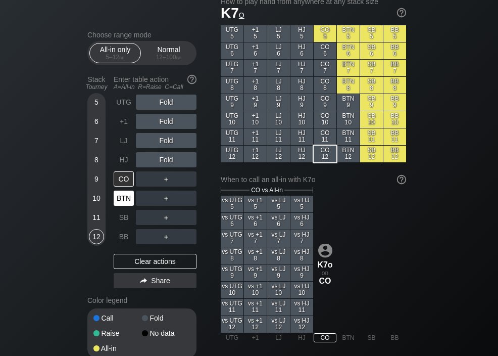
click at [123, 203] on div "BTN" at bounding box center [124, 197] width 20 height 15
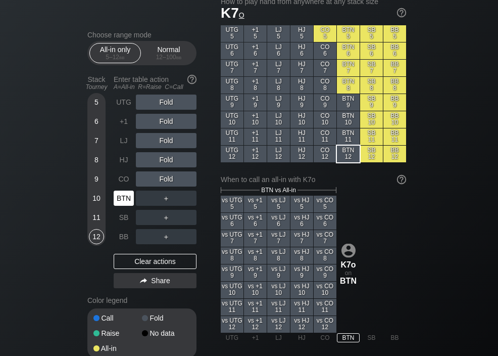
click at [124, 218] on div "SB" at bounding box center [124, 217] width 20 height 15
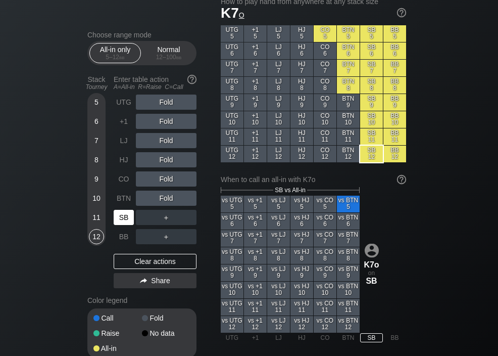
click at [124, 218] on div "SB" at bounding box center [124, 217] width 20 height 15
click at [122, 237] on div "BB" at bounding box center [124, 236] width 20 height 15
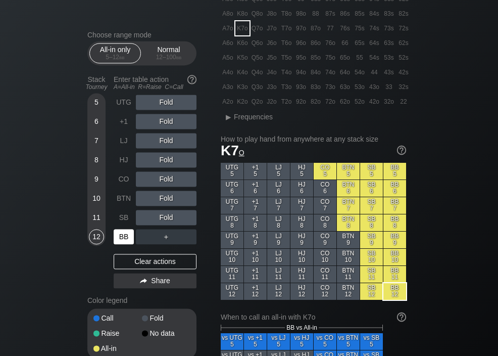
scroll to position [139, 0]
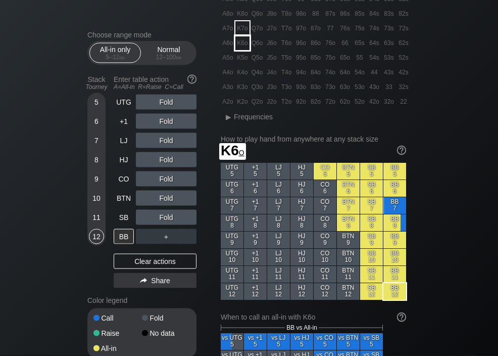
click at [239, 45] on div "K6o" at bounding box center [242, 43] width 14 height 14
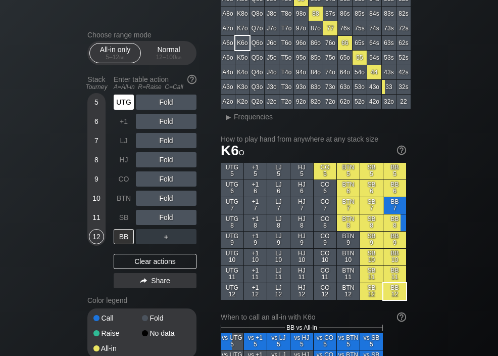
click at [124, 107] on div "UTG" at bounding box center [124, 101] width 20 height 15
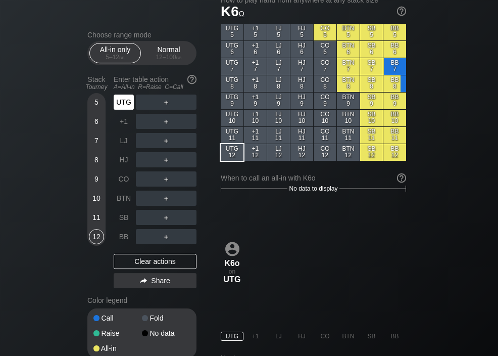
scroll to position [279, 0]
click at [121, 127] on div "+1" at bounding box center [124, 121] width 20 height 15
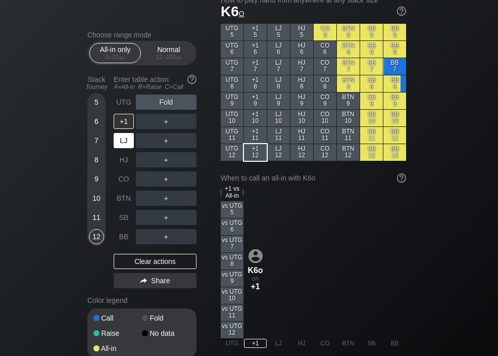
click at [123, 139] on div "LJ" at bounding box center [124, 140] width 20 height 15
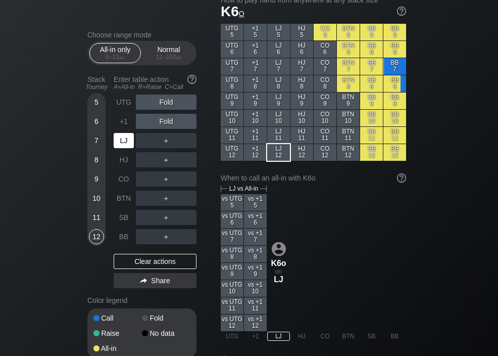
click at [124, 165] on div "HJ" at bounding box center [124, 159] width 20 height 15
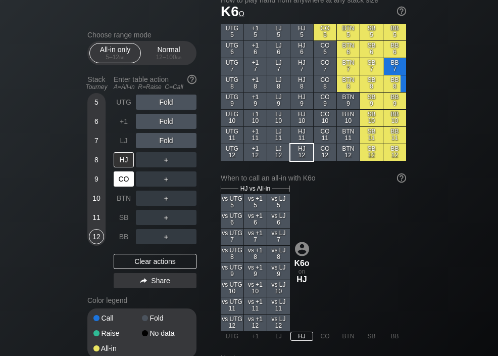
click at [123, 177] on div "CO" at bounding box center [124, 178] width 20 height 15
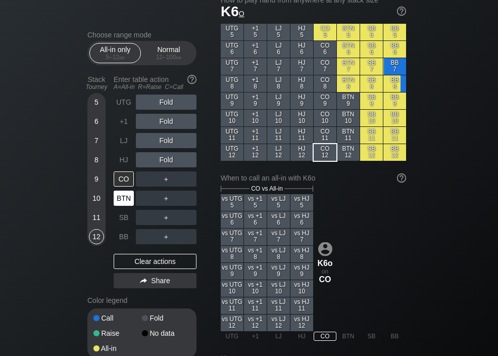
click at [123, 200] on div "BTN" at bounding box center [124, 197] width 20 height 15
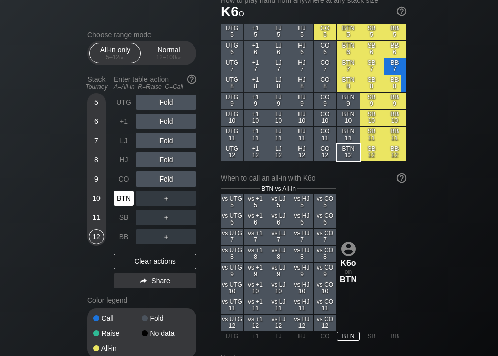
click at [120, 219] on div "SB" at bounding box center [124, 217] width 20 height 15
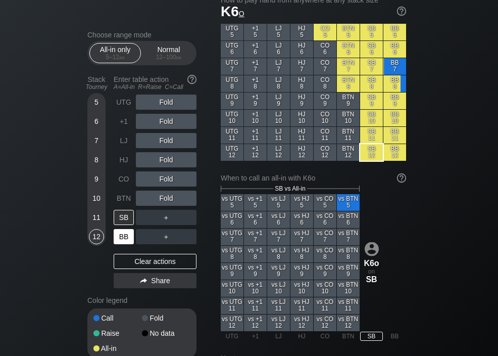
click at [122, 239] on div "BB" at bounding box center [124, 236] width 20 height 15
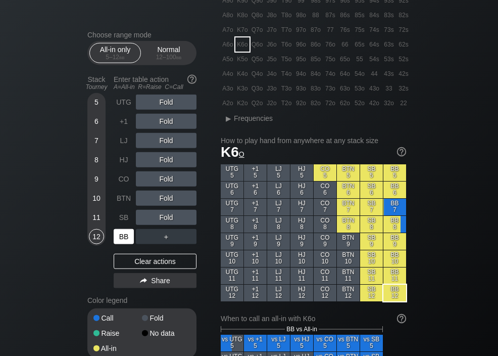
scroll to position [139, 0]
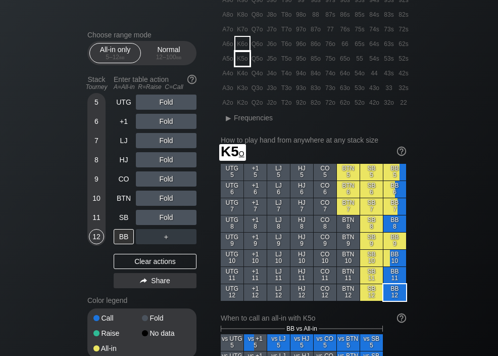
click at [241, 62] on div "K5o" at bounding box center [242, 59] width 14 height 14
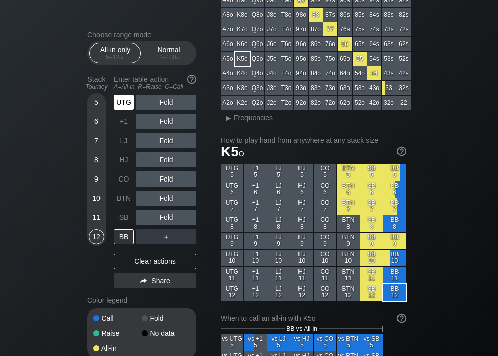
click at [120, 107] on div "UTG" at bounding box center [124, 101] width 20 height 15
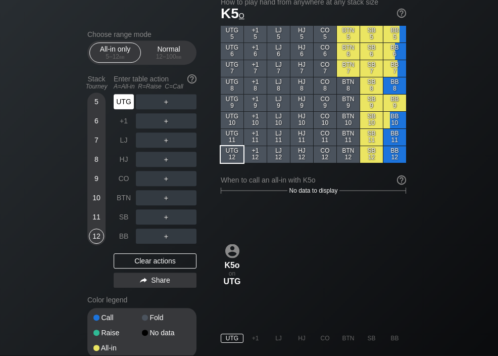
scroll to position [277, 0]
click at [123, 125] on div "+1" at bounding box center [124, 121] width 20 height 15
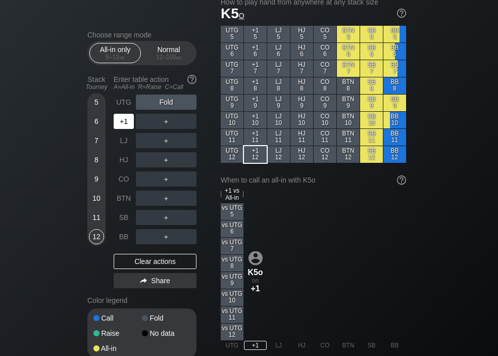
click at [125, 145] on div "LJ" at bounding box center [124, 140] width 20 height 15
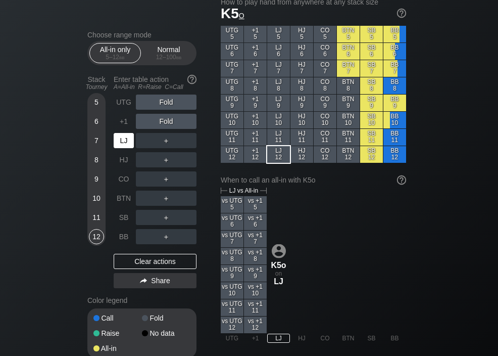
click at [124, 163] on div "HJ" at bounding box center [124, 159] width 20 height 15
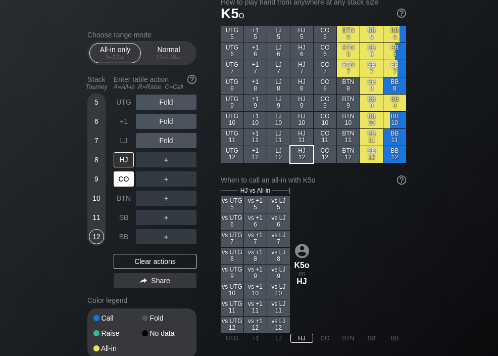
click at [123, 178] on div "CO" at bounding box center [124, 178] width 20 height 15
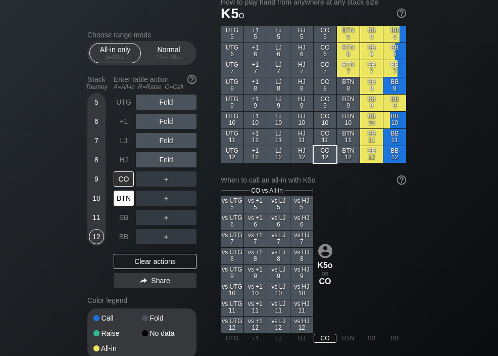
click at [124, 199] on div "BTN" at bounding box center [124, 197] width 20 height 15
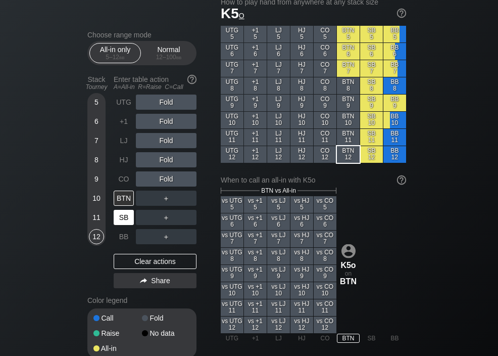
click at [124, 218] on div "SB" at bounding box center [124, 217] width 20 height 15
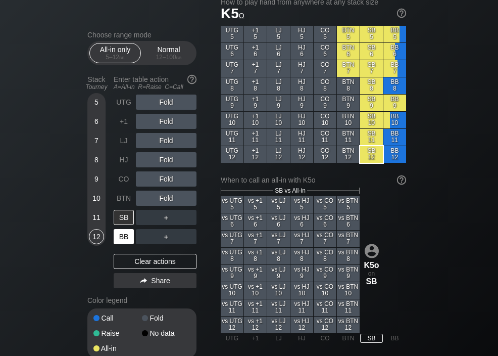
click at [121, 235] on div "BB" at bounding box center [124, 236] width 20 height 15
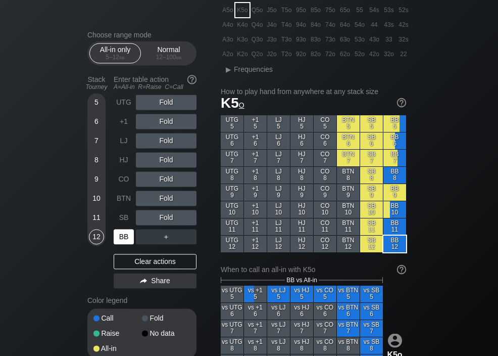
scroll to position [187, 0]
click at [241, 27] on div "K4o" at bounding box center [242, 25] width 14 height 14
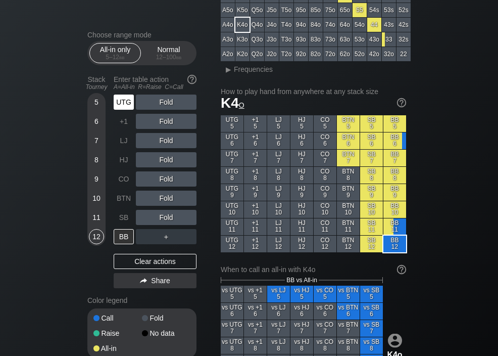
click at [123, 106] on div "UTG" at bounding box center [124, 101] width 20 height 15
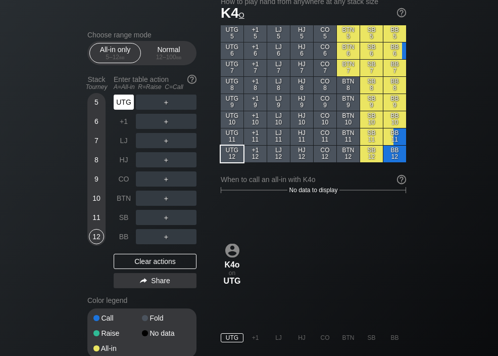
scroll to position [278, 0]
click at [122, 126] on div "+1" at bounding box center [124, 121] width 20 height 15
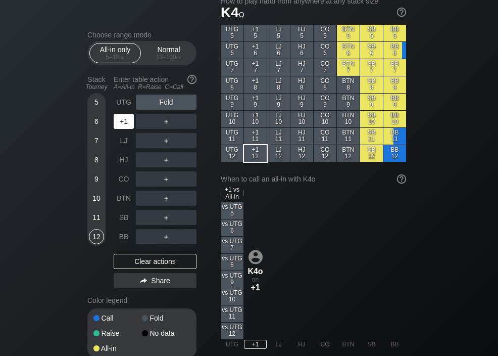
click at [124, 146] on div "LJ" at bounding box center [124, 140] width 20 height 15
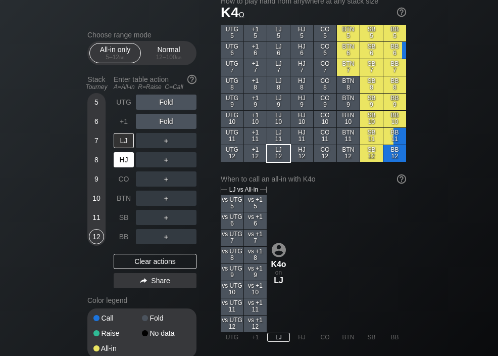
click at [123, 165] on div "HJ" at bounding box center [124, 159] width 20 height 15
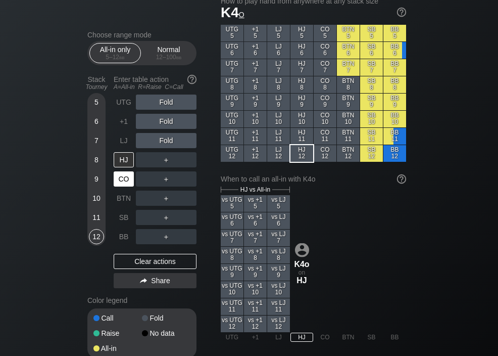
click at [123, 183] on div "CO" at bounding box center [124, 178] width 20 height 15
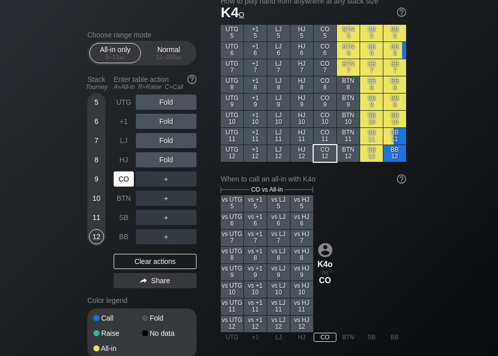
click at [121, 199] on div "BTN" at bounding box center [124, 197] width 20 height 15
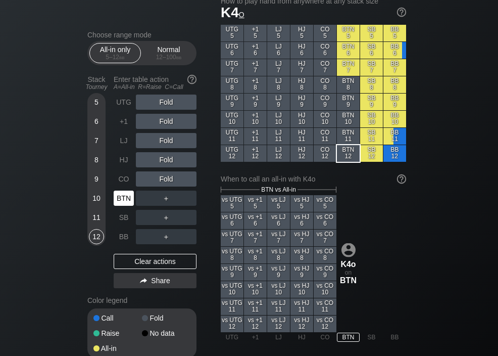
click at [123, 220] on div "SB" at bounding box center [124, 217] width 20 height 15
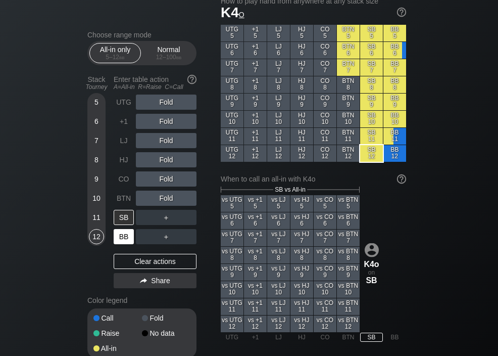
click at [121, 236] on div "BB" at bounding box center [124, 236] width 20 height 15
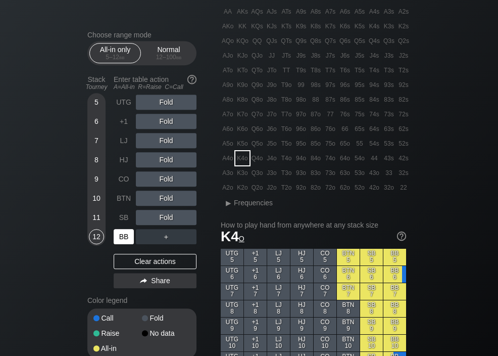
scroll to position [54, 0]
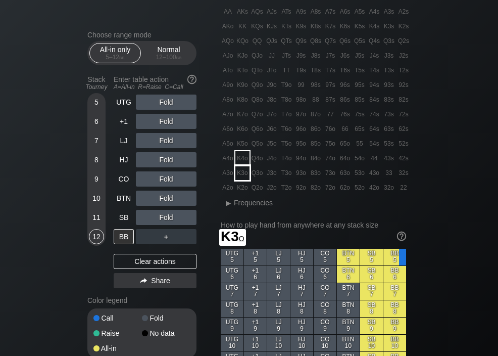
click at [245, 175] on div "K3o" at bounding box center [242, 173] width 14 height 14
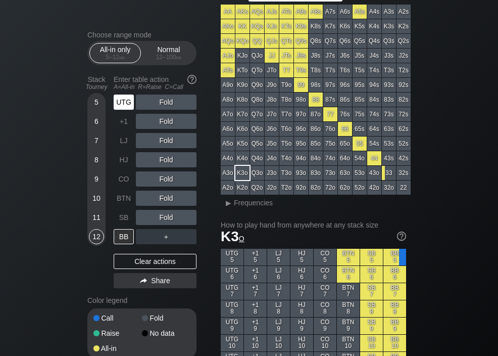
click at [119, 105] on div "UTG" at bounding box center [124, 101] width 20 height 15
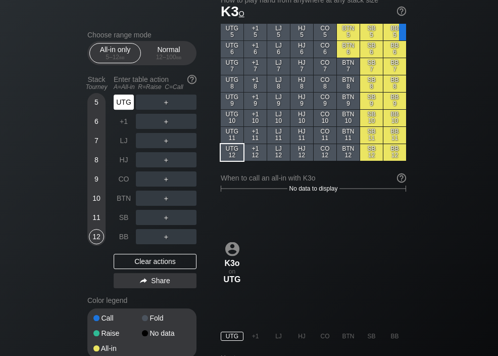
scroll to position [279, 0]
click at [122, 125] on div "+1" at bounding box center [124, 121] width 20 height 15
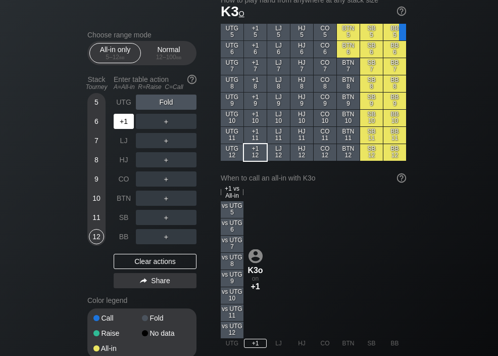
click at [123, 148] on div "LJ" at bounding box center [124, 140] width 20 height 15
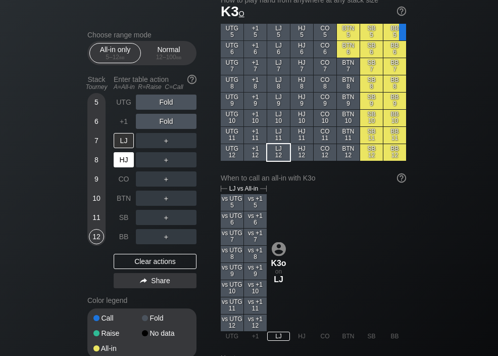
click at [119, 163] on div "HJ" at bounding box center [124, 159] width 20 height 15
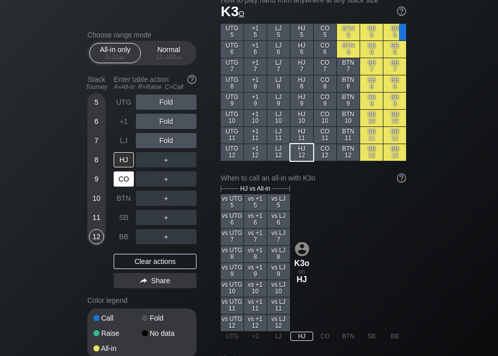
click at [122, 183] on div "CO" at bounding box center [124, 178] width 20 height 15
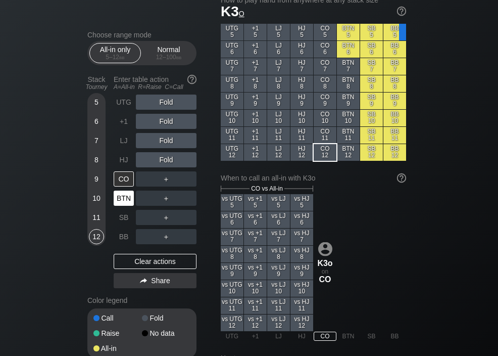
click at [121, 201] on div "BTN" at bounding box center [124, 197] width 20 height 15
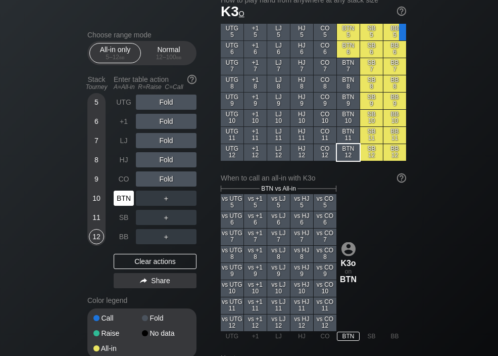
click at [122, 222] on div "SB" at bounding box center [124, 217] width 20 height 15
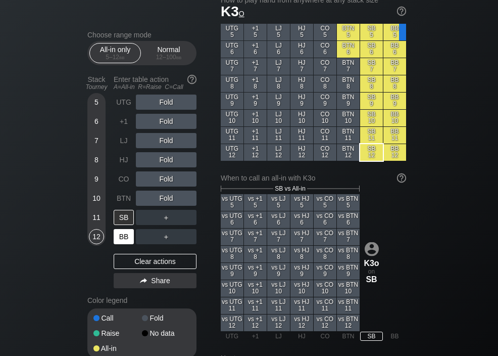
click at [121, 238] on div "BB" at bounding box center [124, 236] width 20 height 15
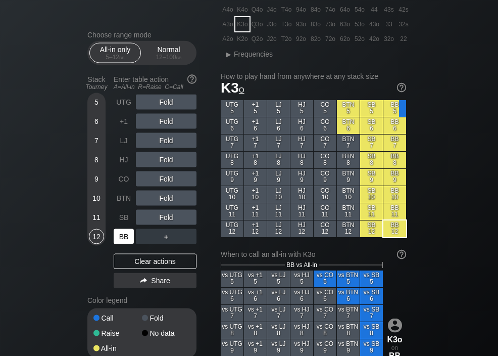
scroll to position [199, 0]
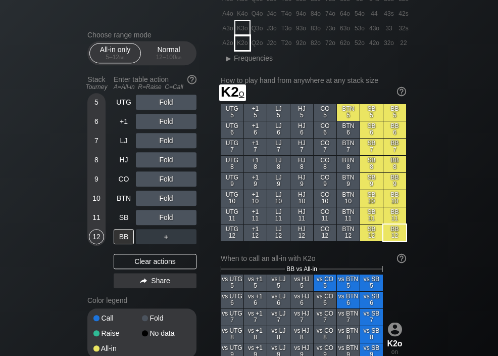
click at [237, 46] on div "K2o" at bounding box center [242, 43] width 14 height 14
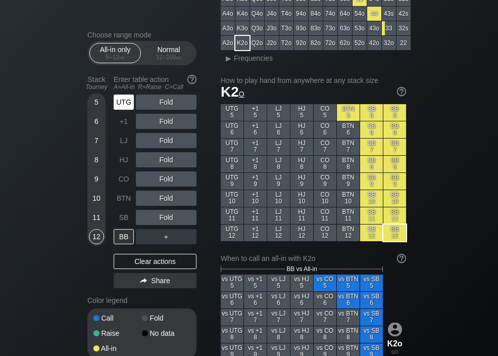
click at [125, 105] on div "UTG" at bounding box center [124, 101] width 20 height 15
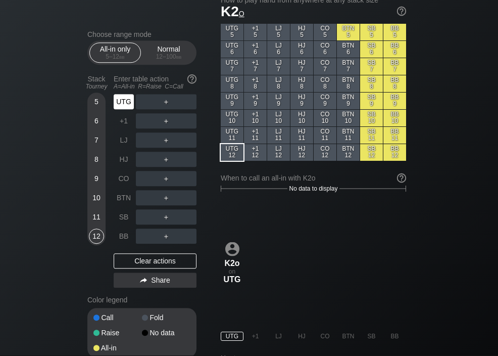
scroll to position [279, 0]
click at [124, 127] on div "+1" at bounding box center [124, 121] width 20 height 15
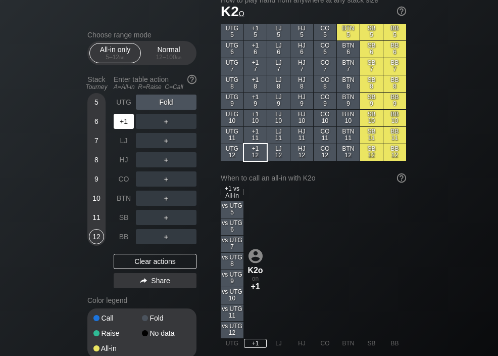
click at [123, 146] on div "LJ" at bounding box center [124, 140] width 20 height 15
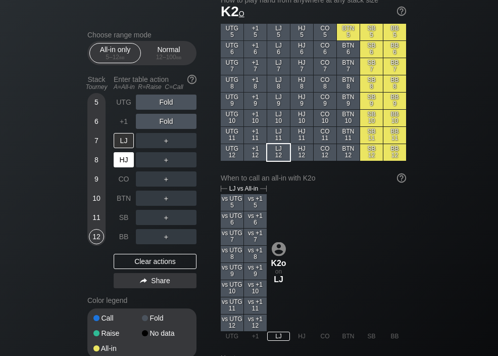
click at [121, 164] on div "HJ" at bounding box center [124, 159] width 20 height 15
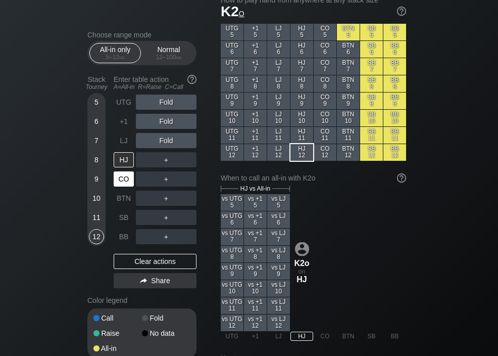
click at [122, 182] on div "CO" at bounding box center [124, 178] width 20 height 15
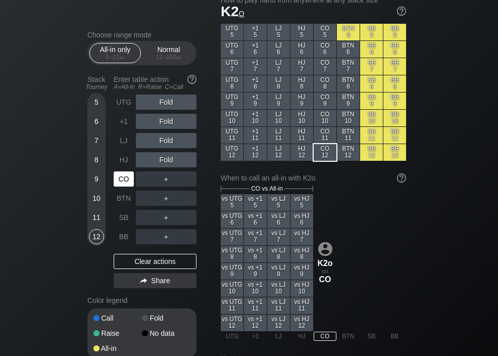
click at [120, 201] on div "BTN" at bounding box center [124, 197] width 20 height 15
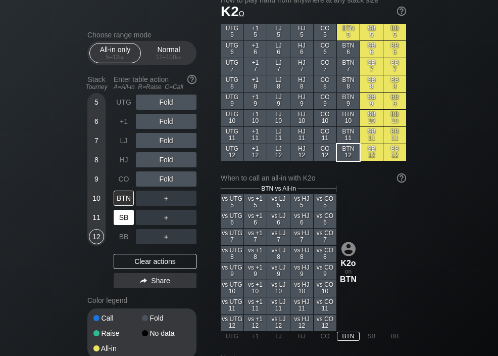
click at [121, 217] on div "SB" at bounding box center [124, 217] width 20 height 15
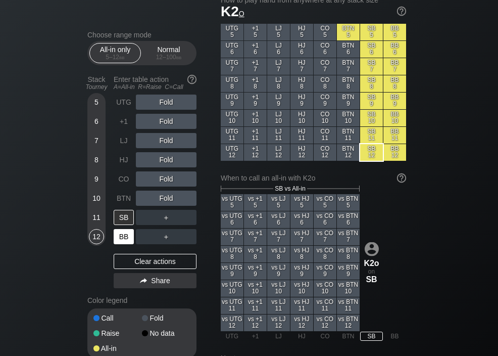
click at [122, 237] on div "BB" at bounding box center [124, 236] width 20 height 15
